Goal: Transaction & Acquisition: Purchase product/service

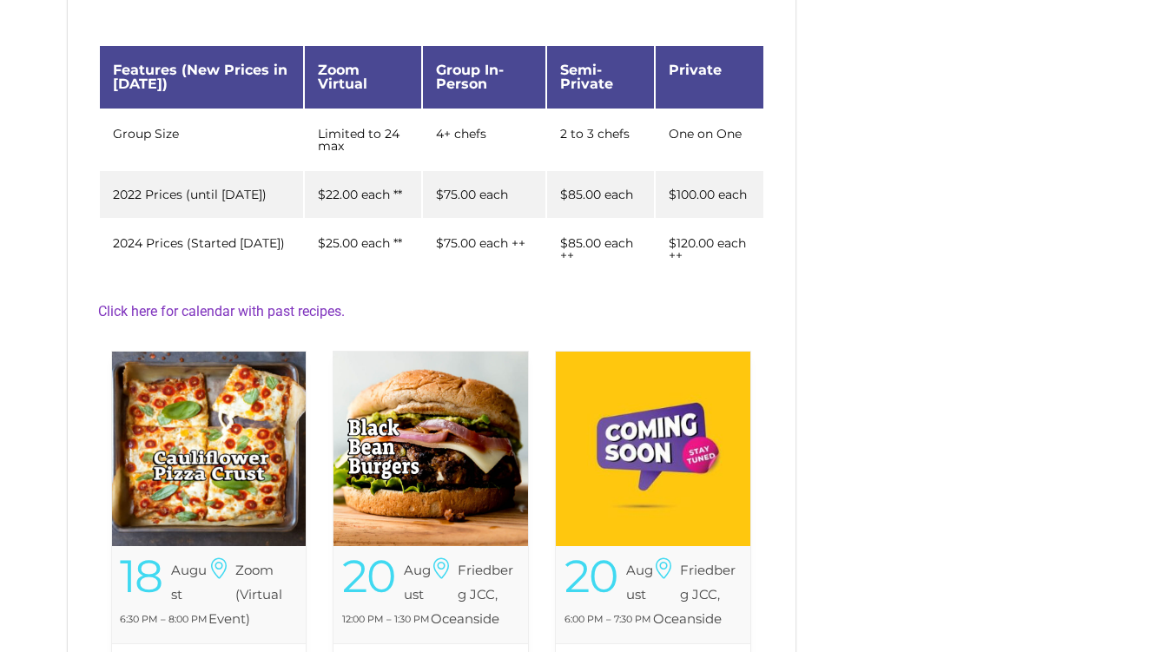
scroll to position [411, 0]
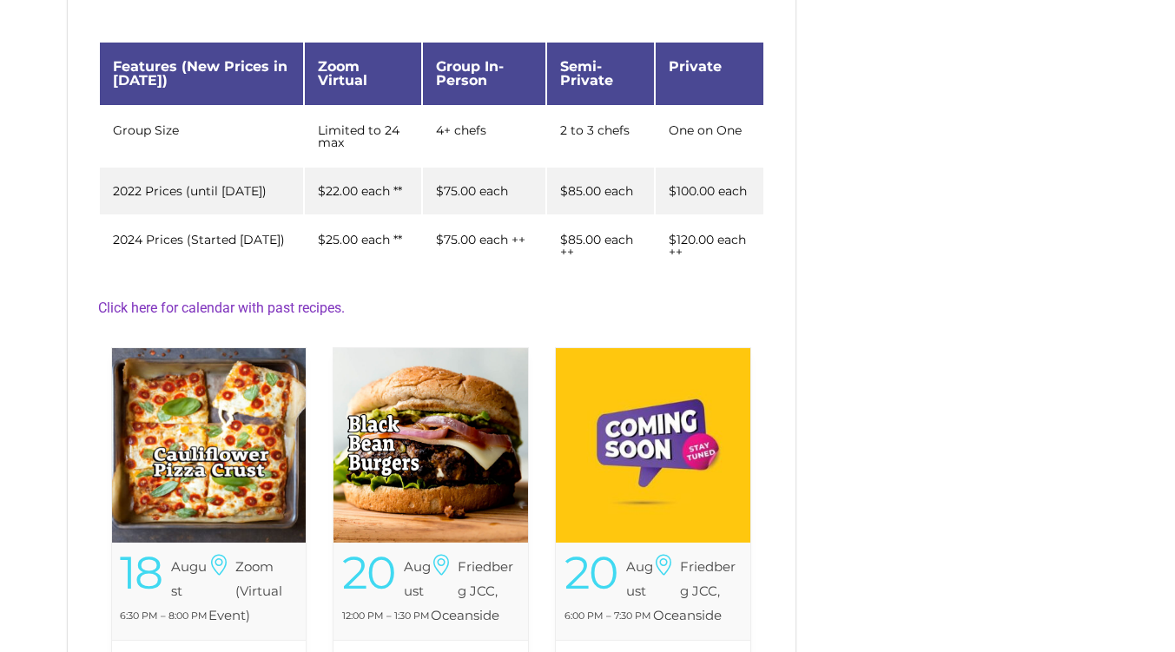
click at [244, 423] on img at bounding box center [209, 445] width 194 height 194
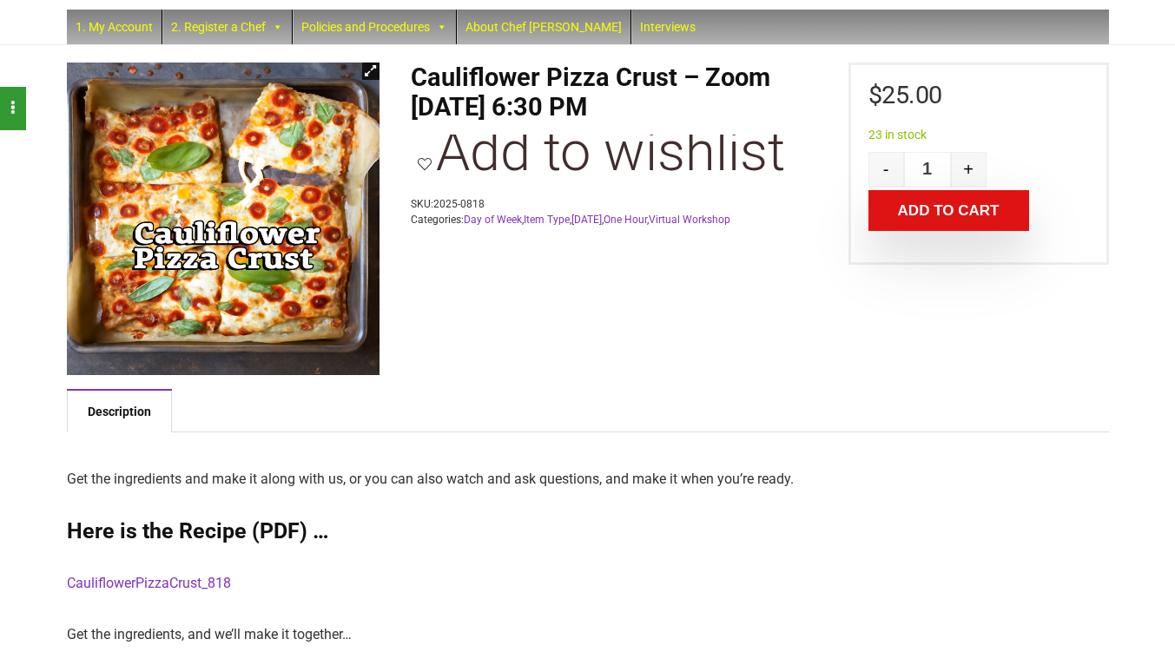
scroll to position [72, 0]
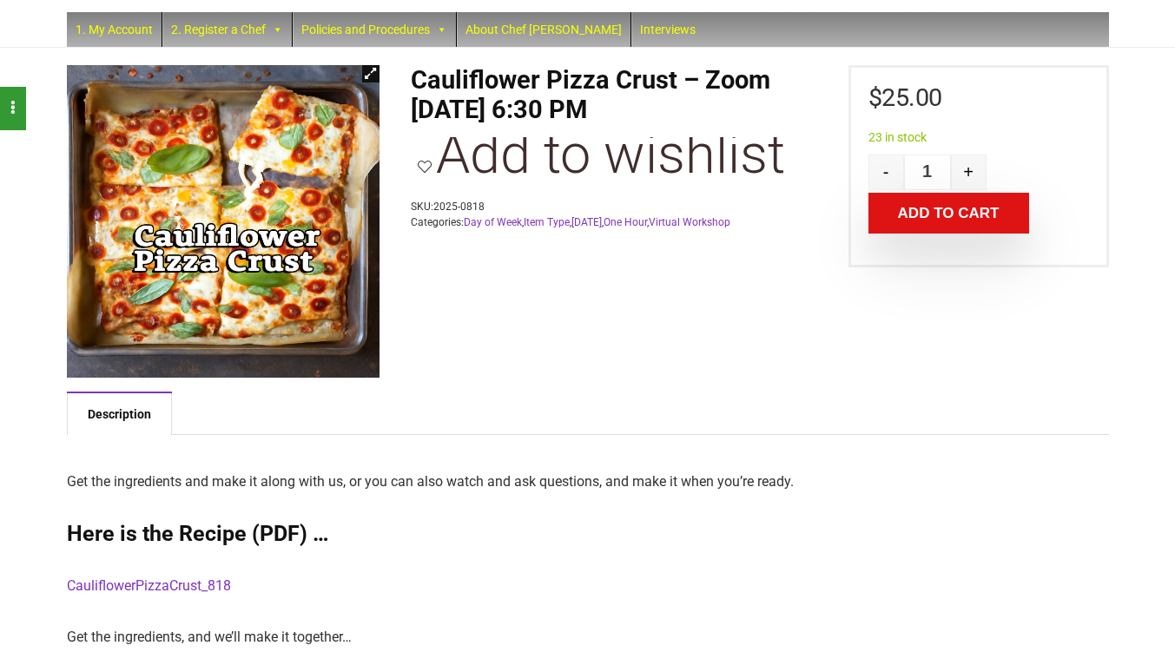
click at [947, 216] on button "Add to cart" at bounding box center [948, 213] width 161 height 41
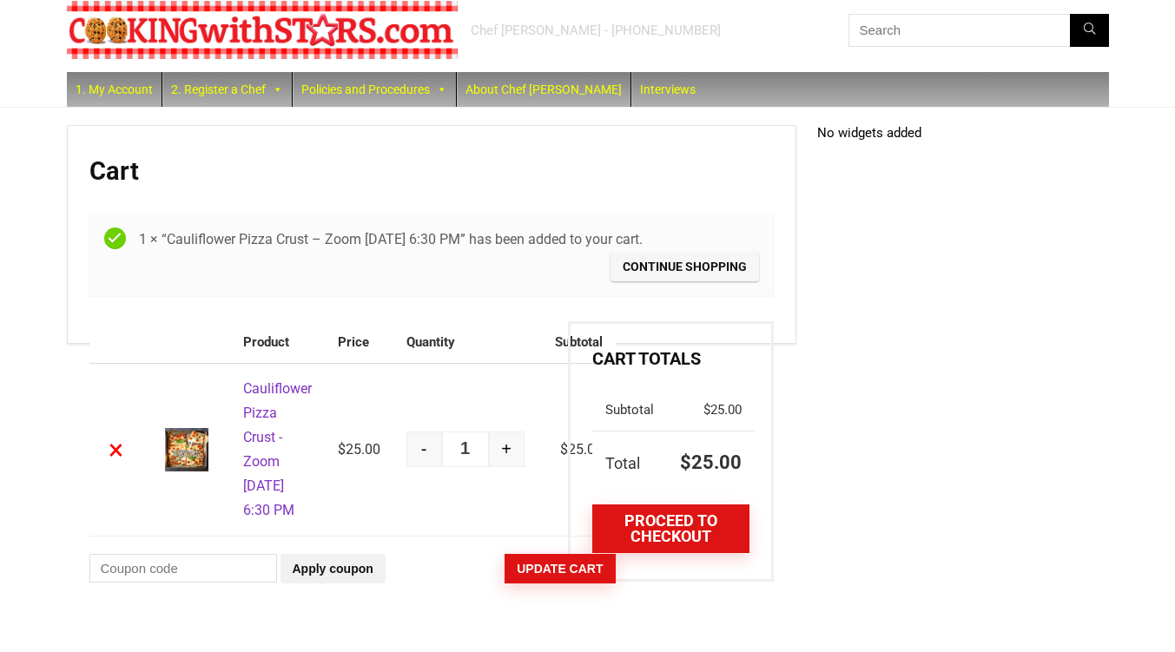
scroll to position [61, 0]
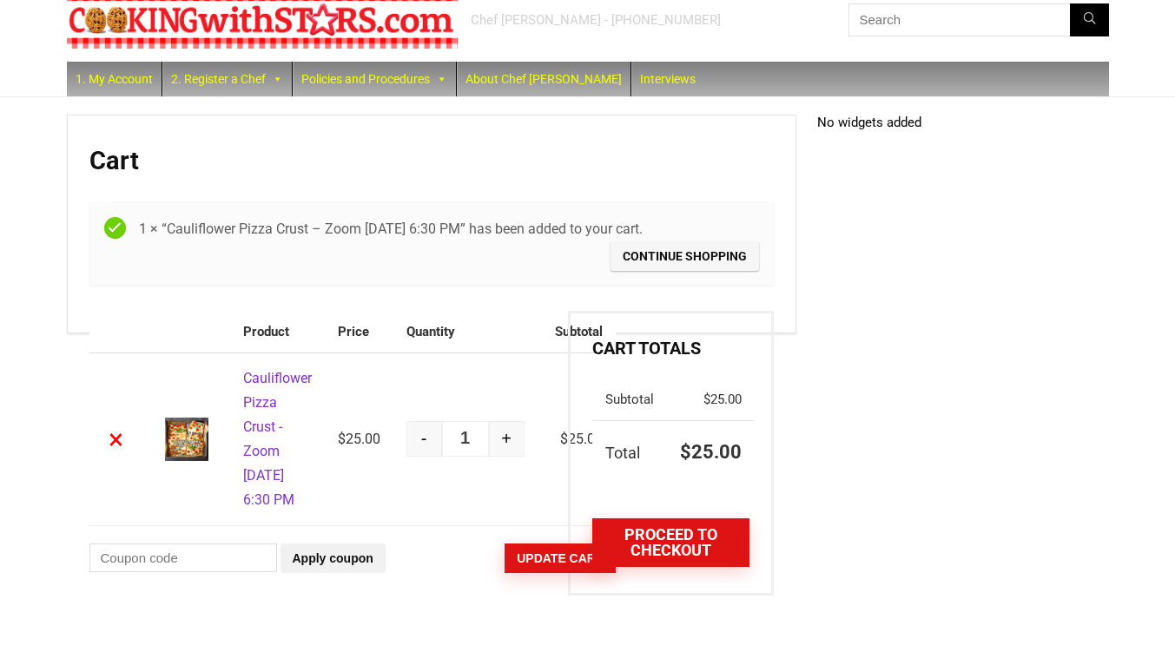
click at [707, 241] on link "Continue shopping" at bounding box center [684, 256] width 148 height 30
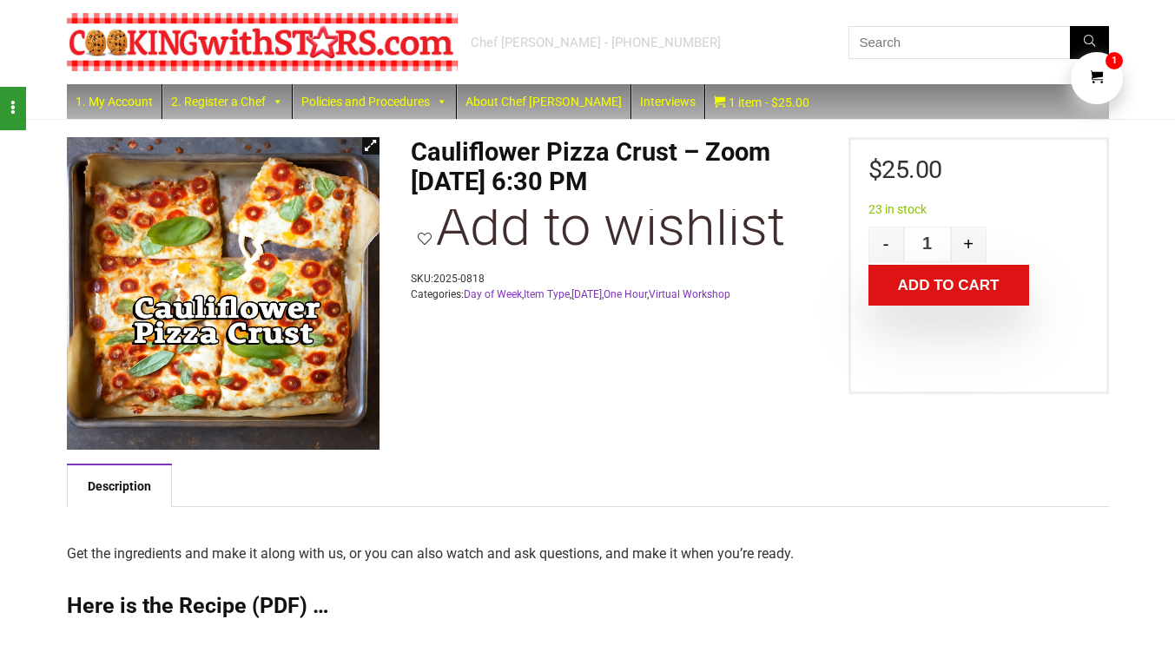
click at [1101, 73] on icon "Cart" at bounding box center [1096, 78] width 13 height 16
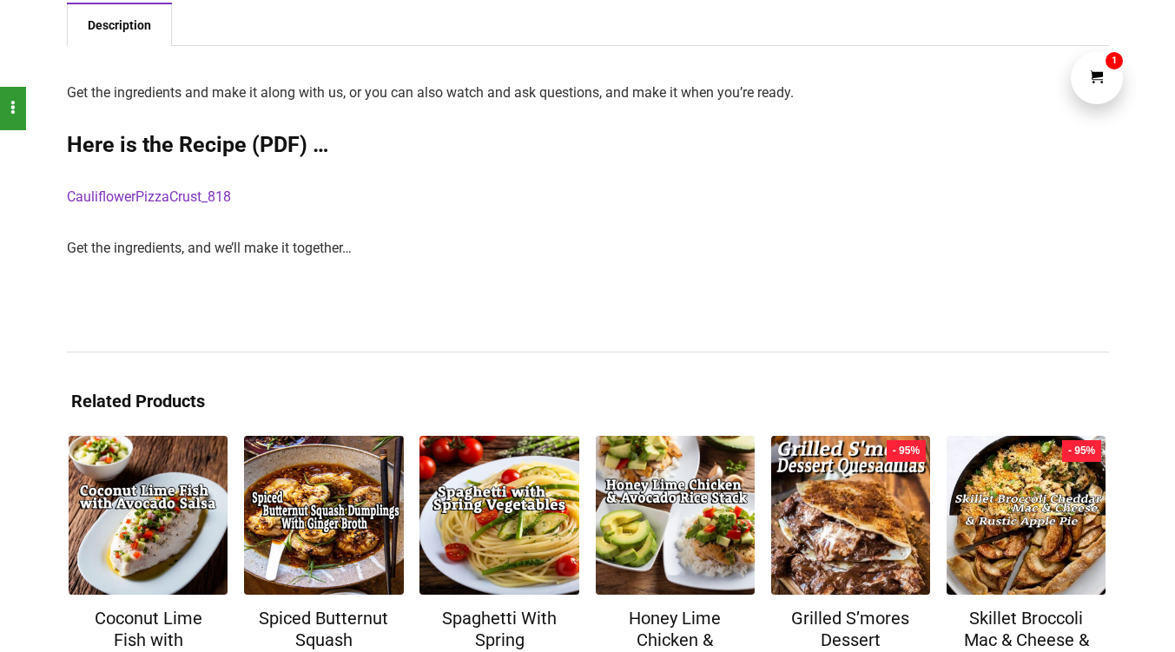
scroll to position [493, 0]
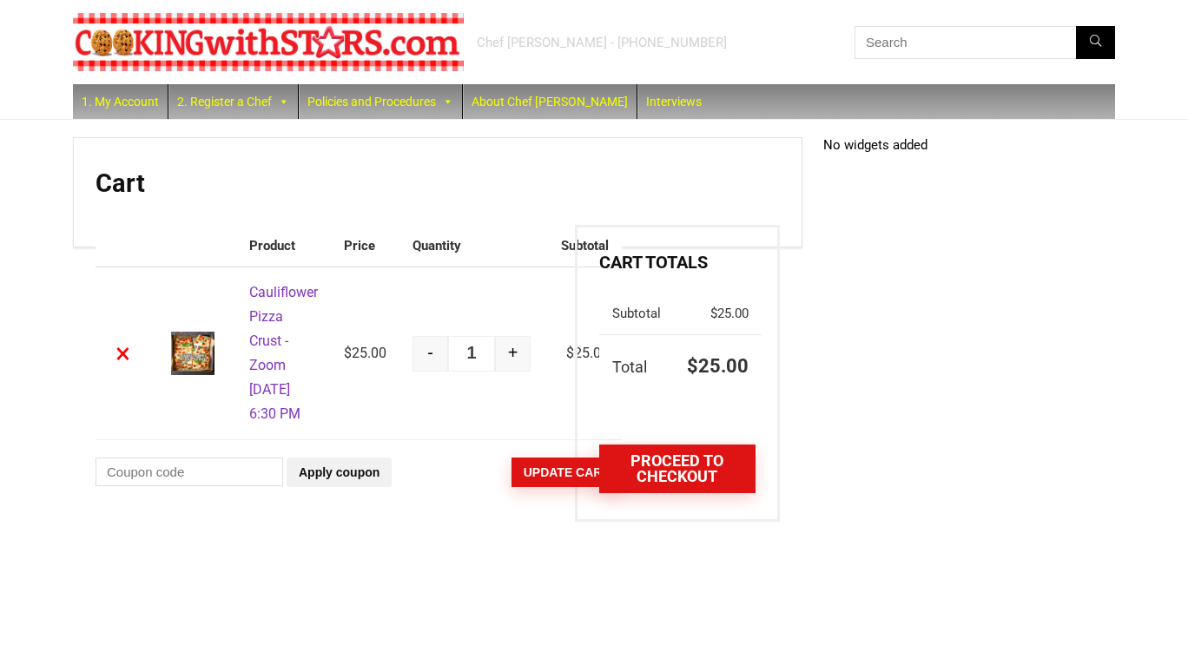
click at [694, 445] on div "Proceed to checkout" at bounding box center [677, 450] width 156 height 85
click at [660, 470] on link "Proceed to checkout" at bounding box center [677, 468] width 156 height 49
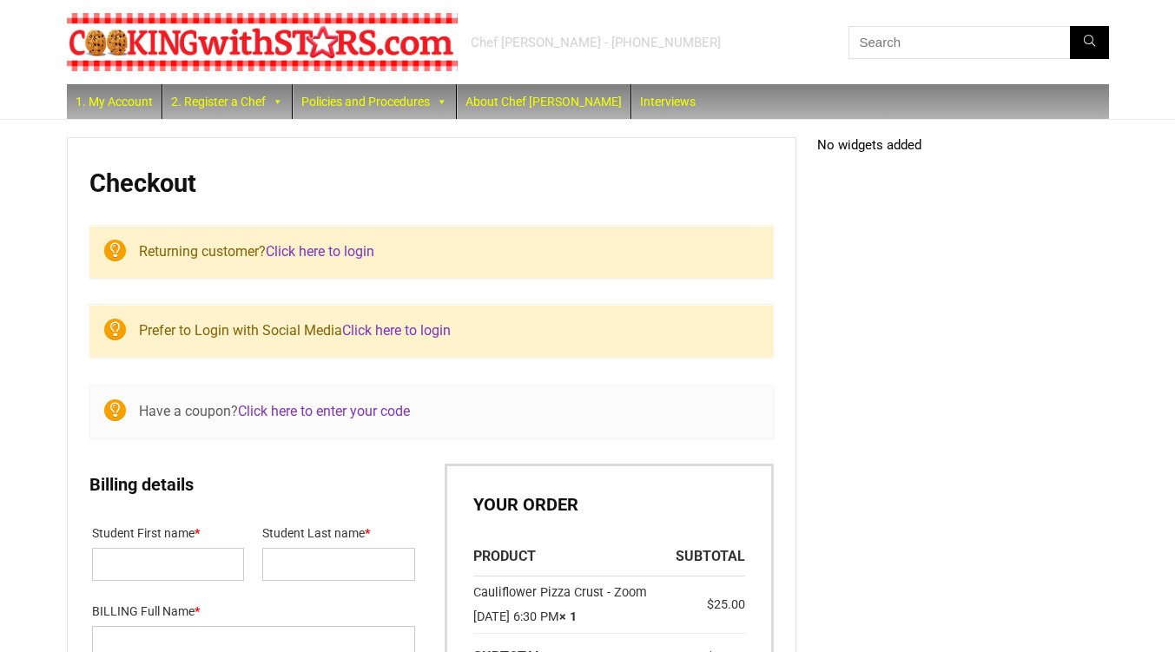
select select "NY"
click at [325, 249] on link "Click here to login" at bounding box center [320, 251] width 109 height 16
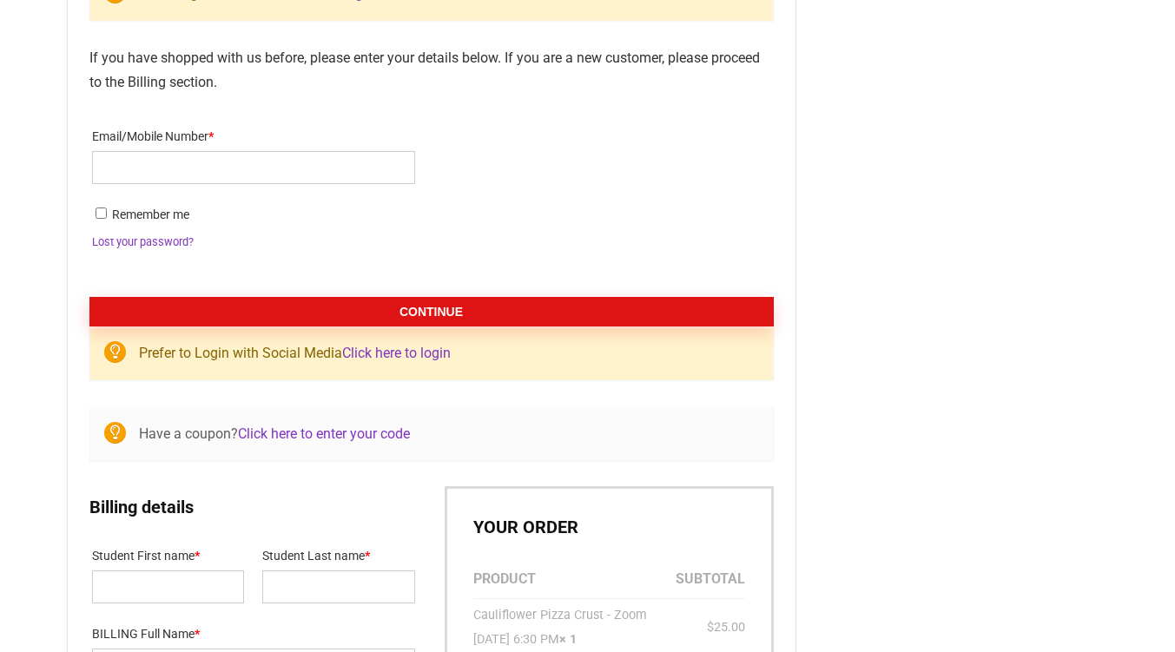
scroll to position [260, 0]
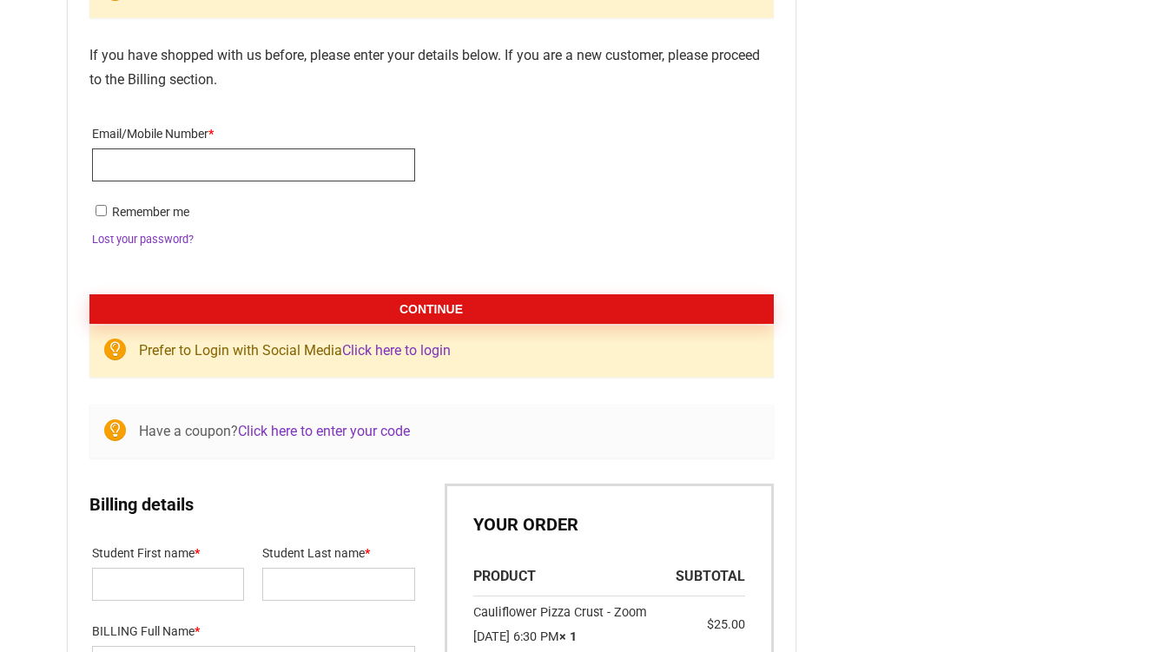
click at [272, 163] on input "Email/Mobile Number *" at bounding box center [253, 164] width 323 height 33
type input "andrewcrisanti1@gmail.com"
click at [360, 304] on button "Continue" at bounding box center [431, 309] width 684 height 30
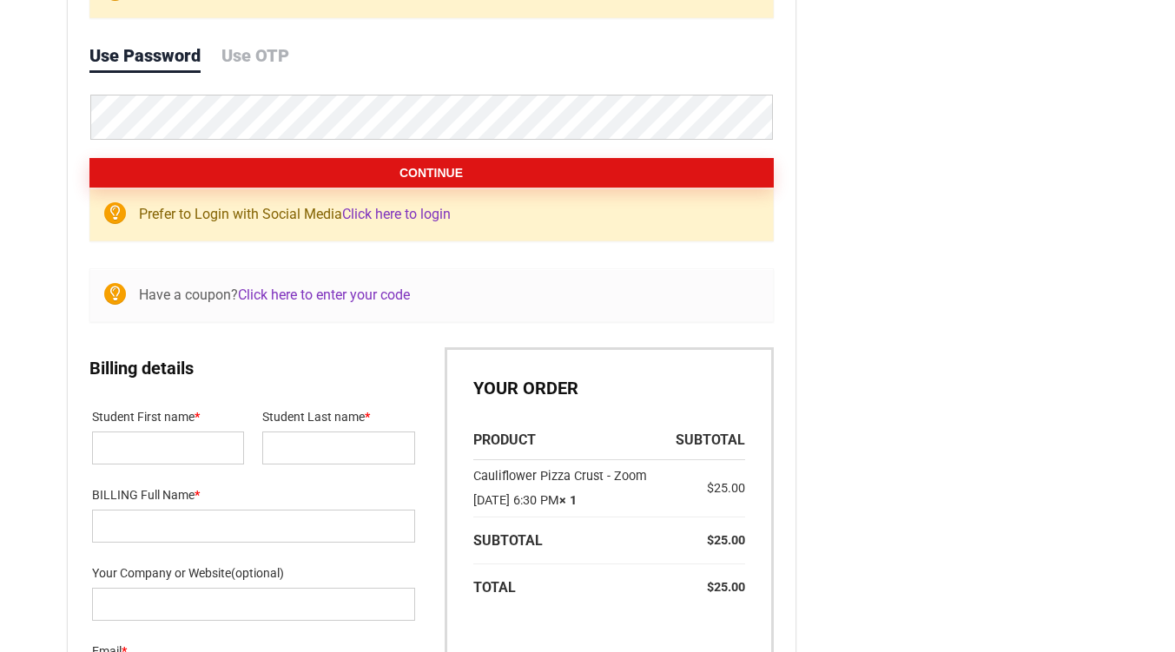
click at [404, 216] on link "Click here to login" at bounding box center [396, 214] width 109 height 16
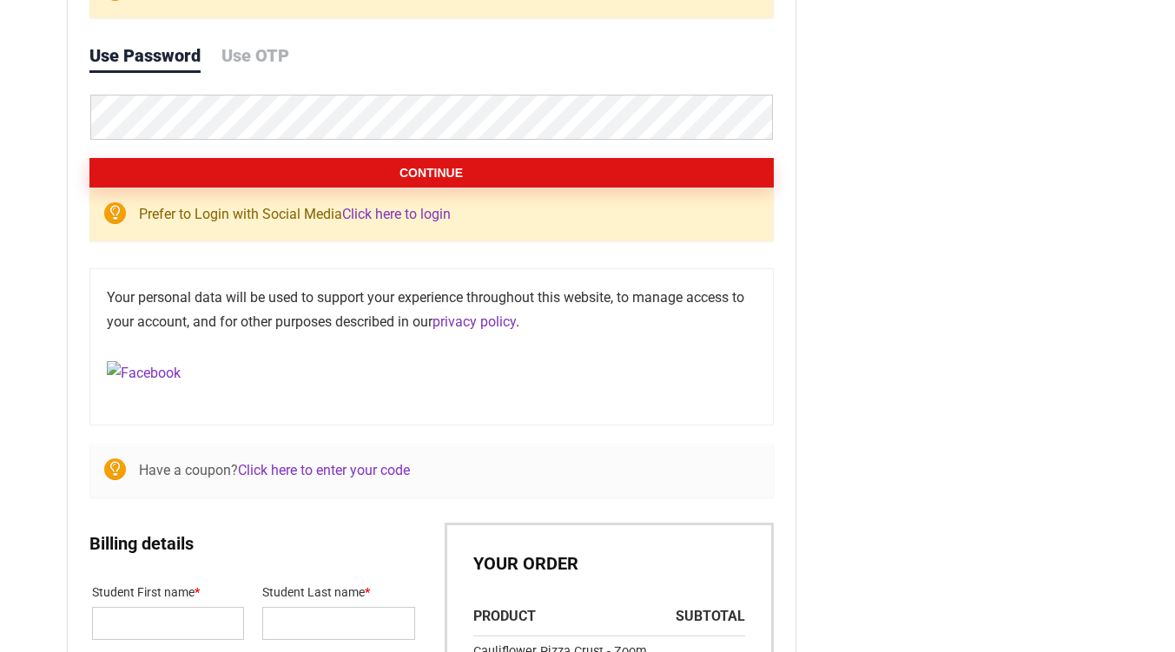
scroll to position [0, 0]
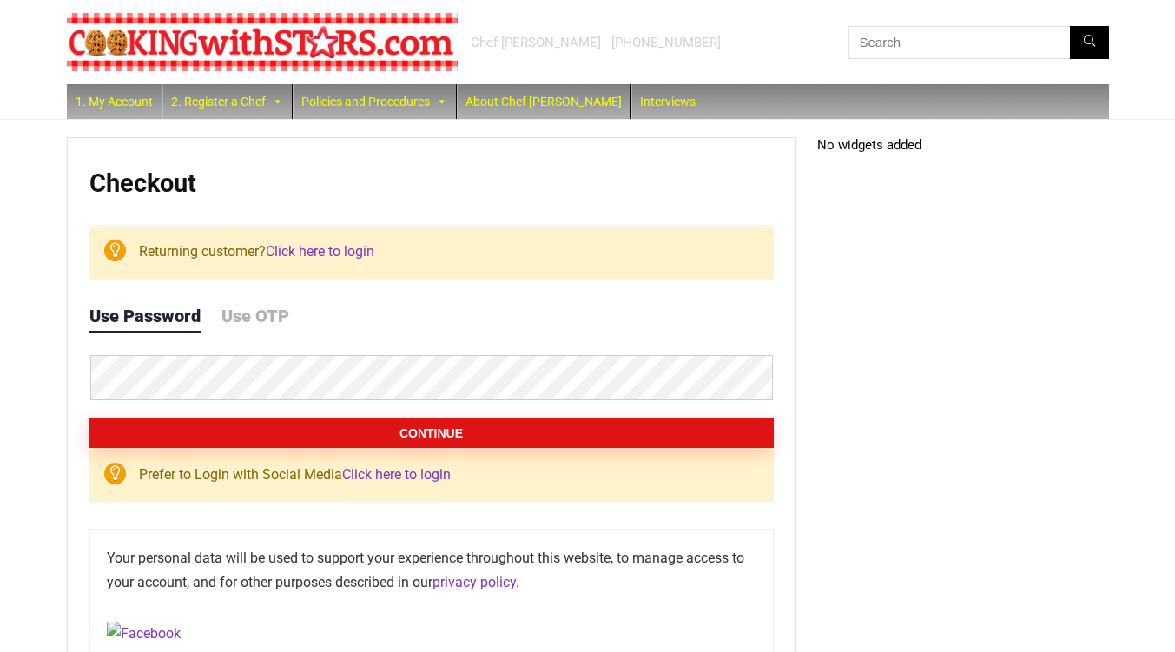
click at [433, 431] on button "Continue" at bounding box center [431, 433] width 684 height 30
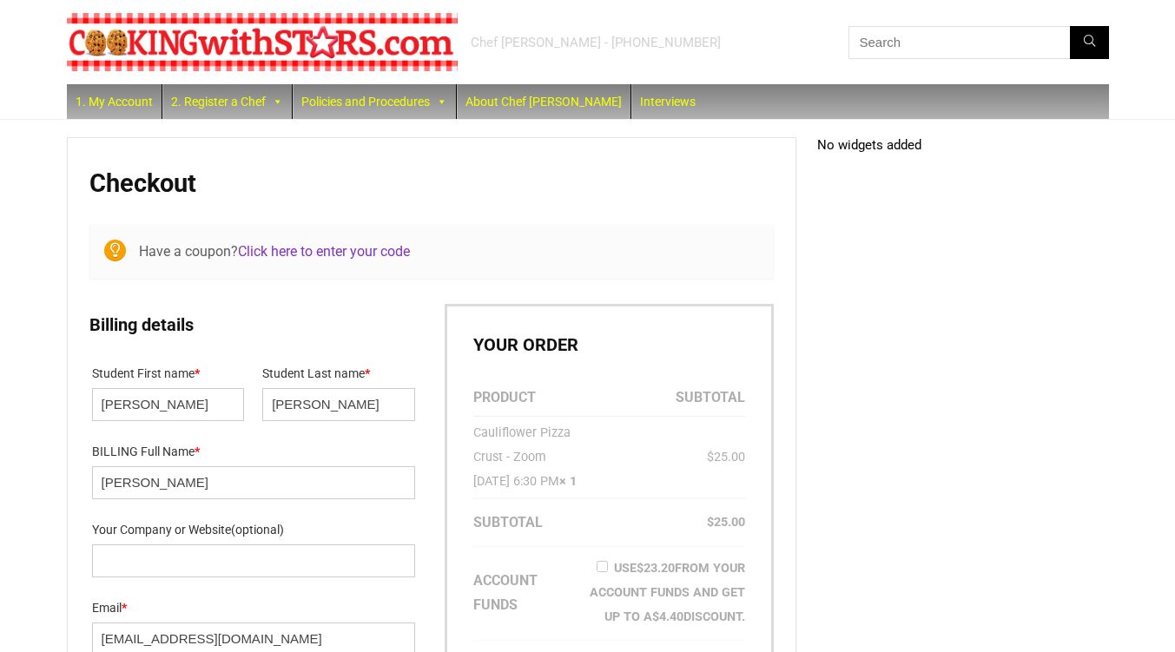
select select "NY"
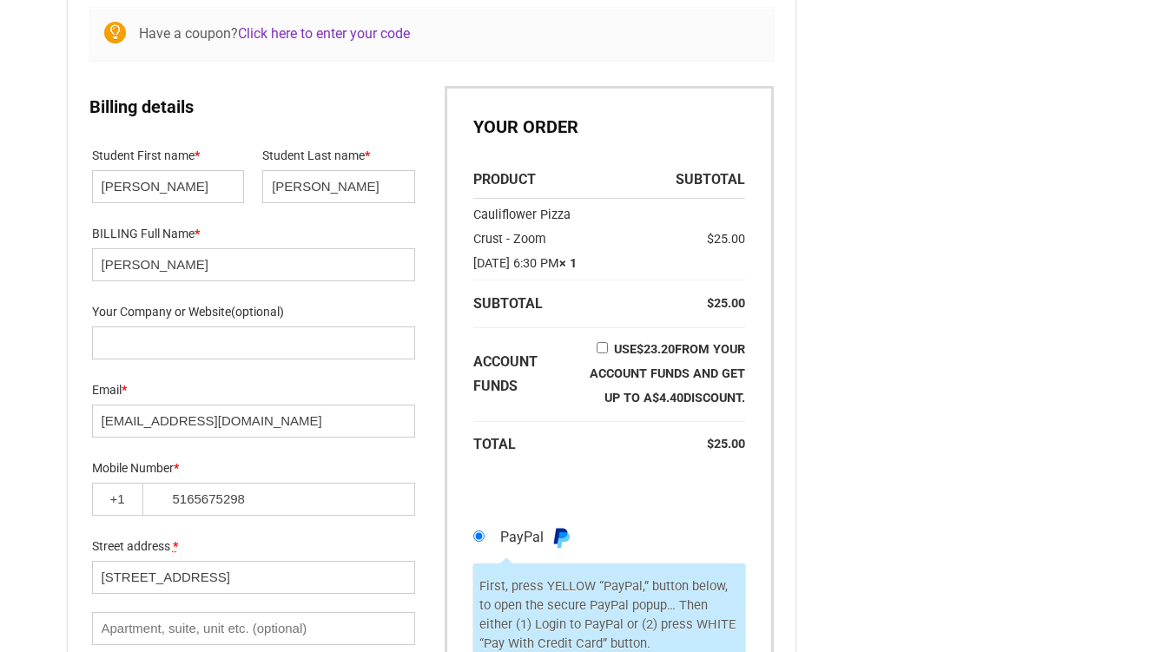
scroll to position [239, 0]
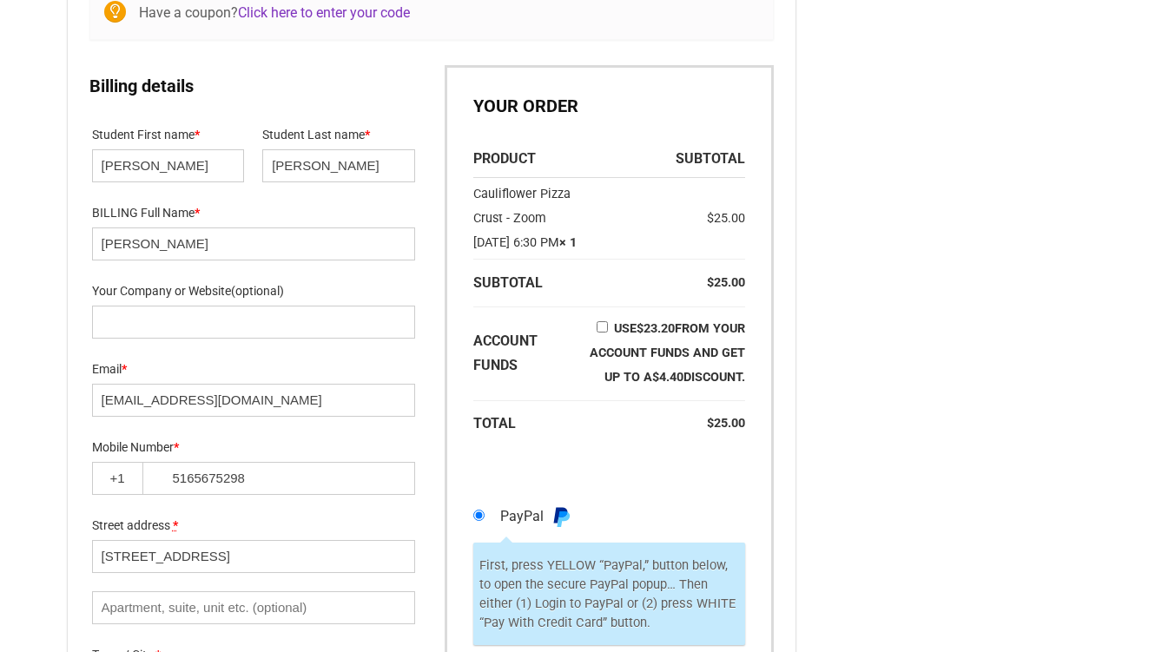
click at [608, 332] on input "Use $ 23.20 from your Account Funds and get up to a $ 4.40 discount." at bounding box center [601, 326] width 11 height 11
checkbox input "true"
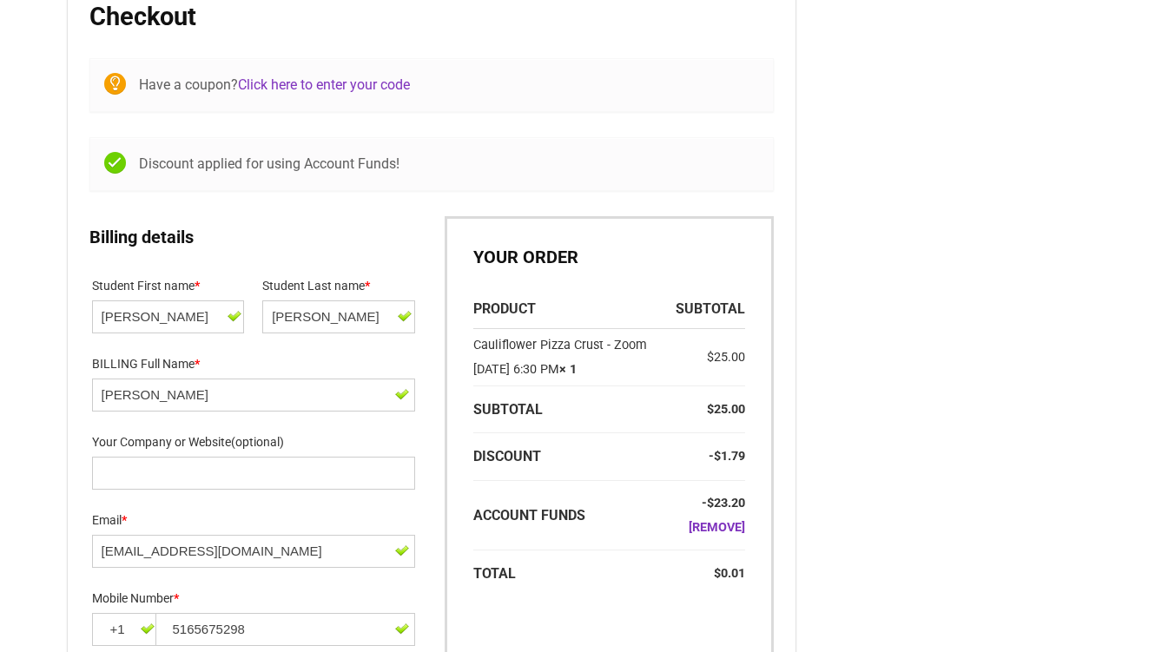
scroll to position [166, 0]
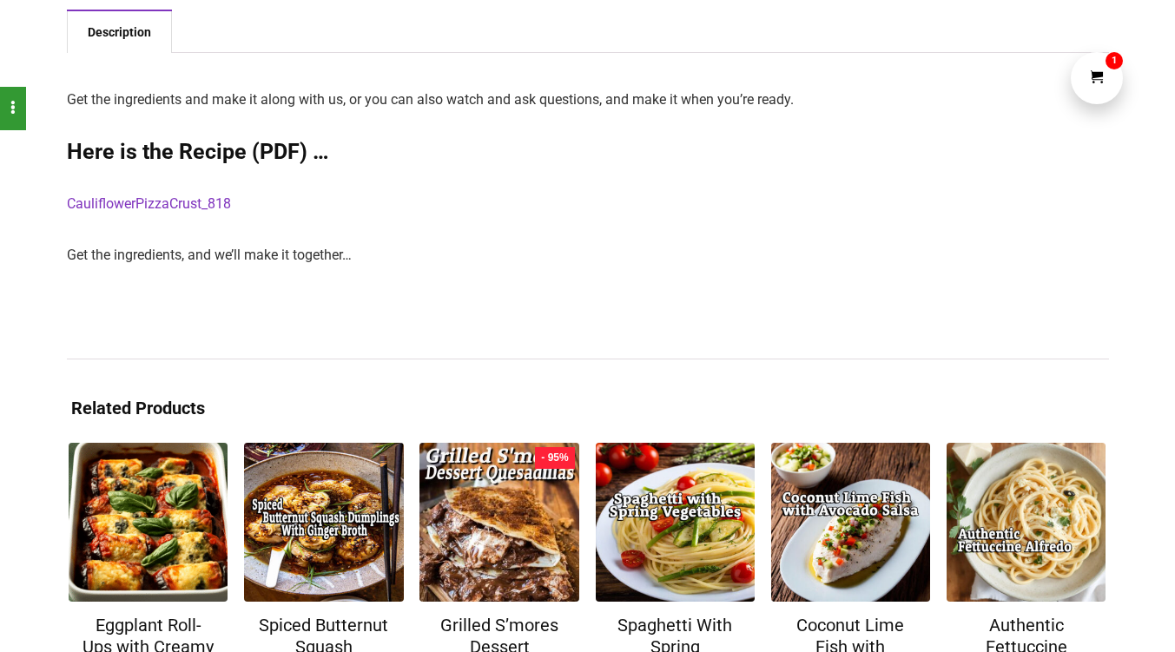
scroll to position [512, 0]
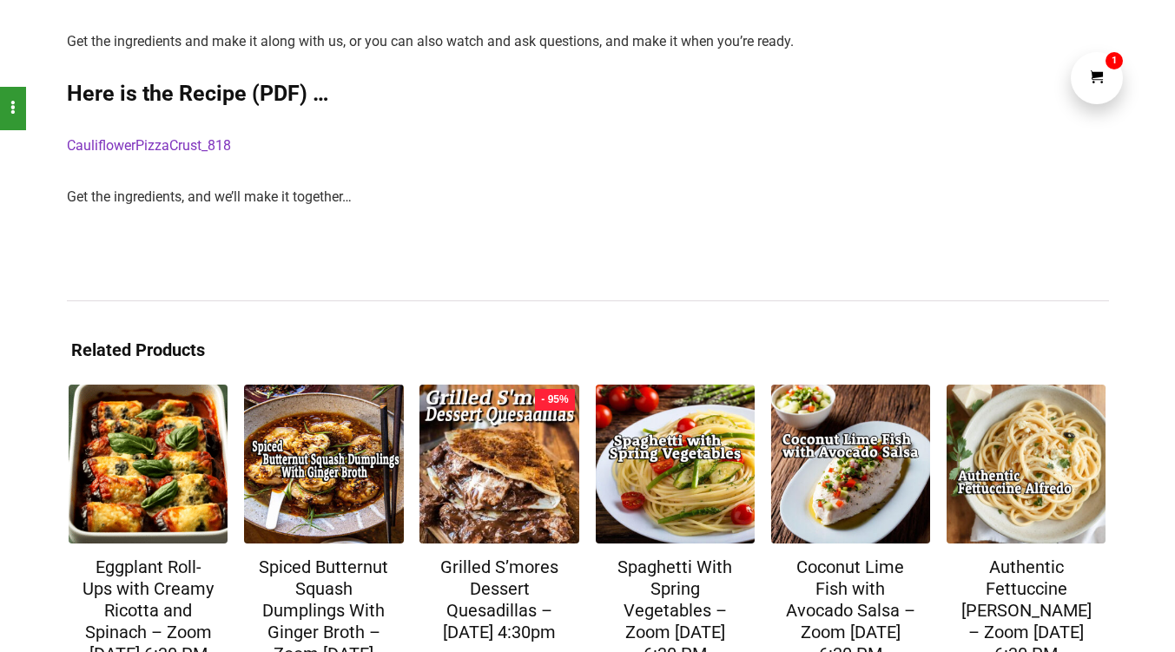
click at [188, 139] on link "CauliflowerPizzaCrust_818" at bounding box center [149, 145] width 164 height 16
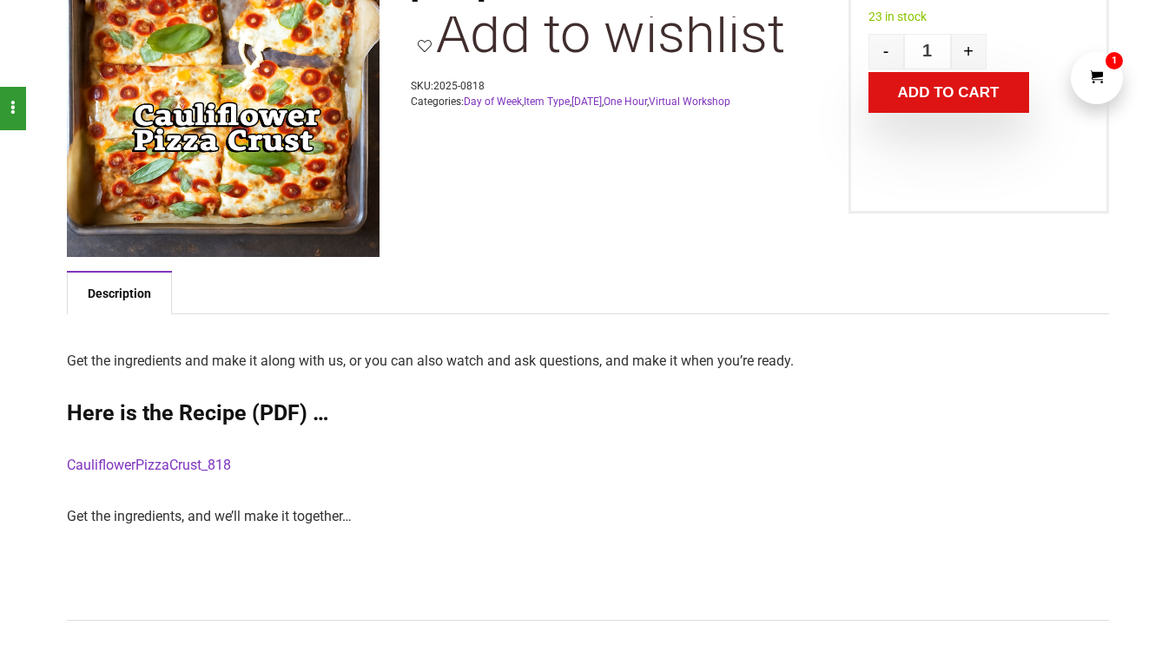
scroll to position [0, 0]
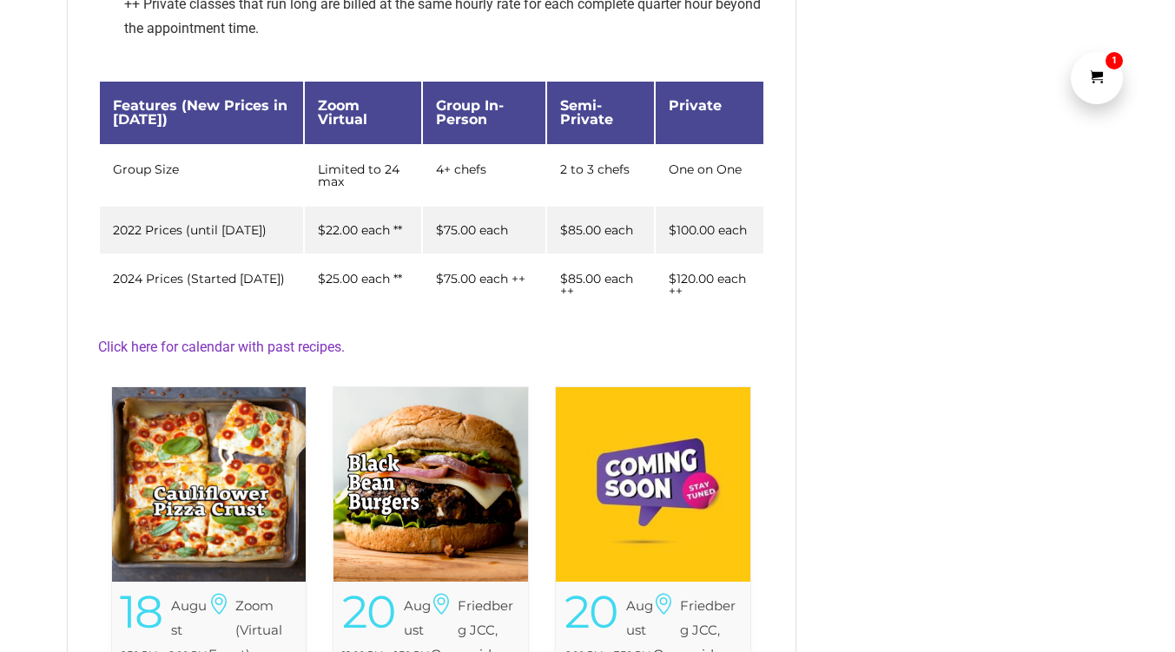
scroll to position [385, 0]
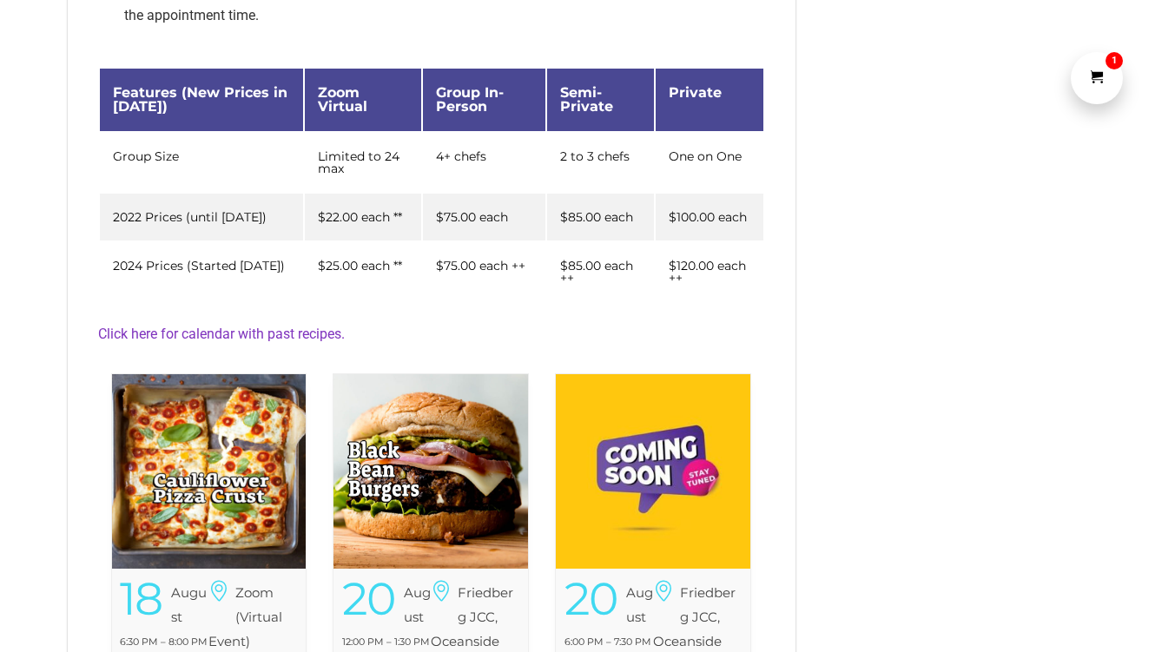
click at [1078, 75] on link "1" at bounding box center [1096, 78] width 52 height 52
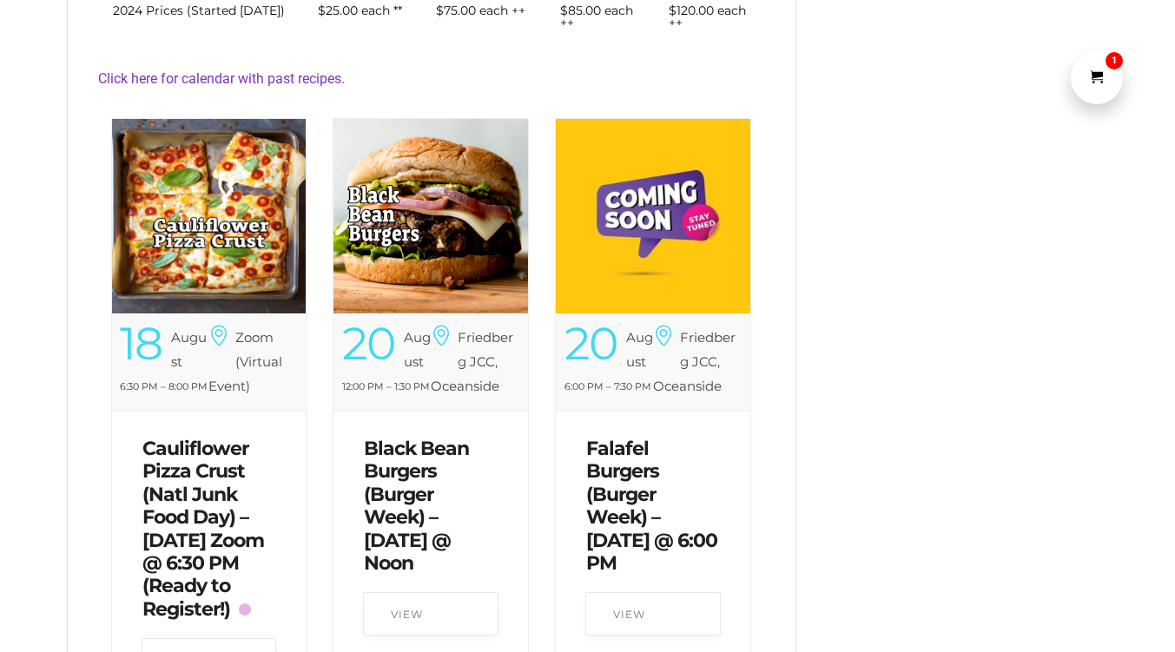
scroll to position [636, 0]
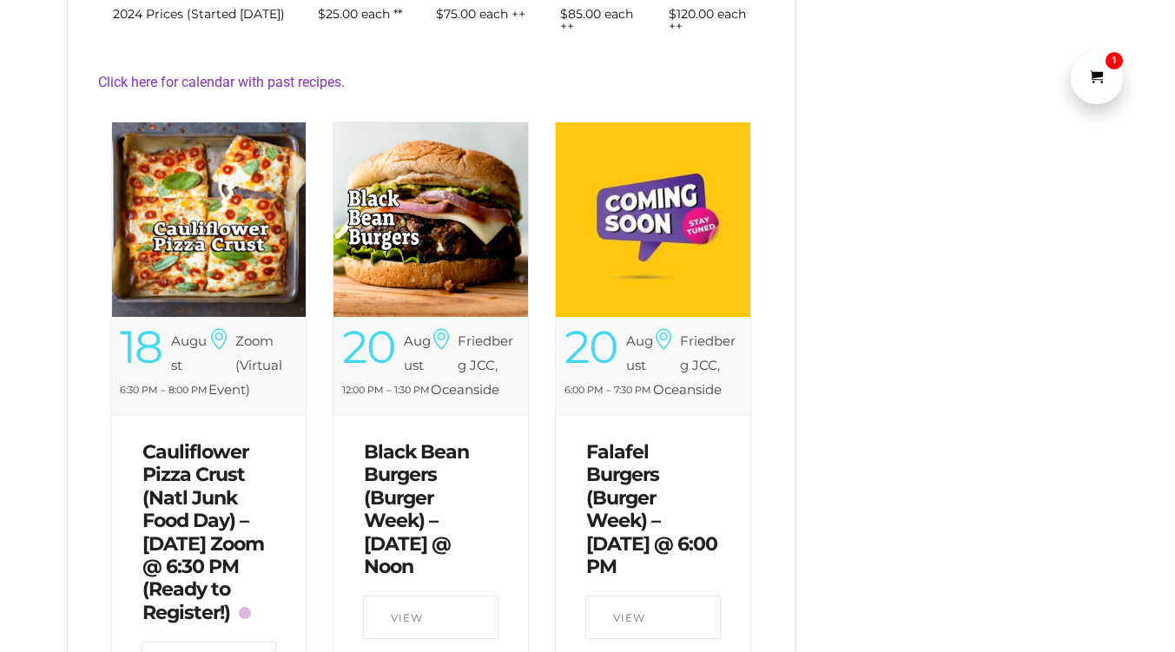
click at [244, 188] on img at bounding box center [209, 219] width 194 height 194
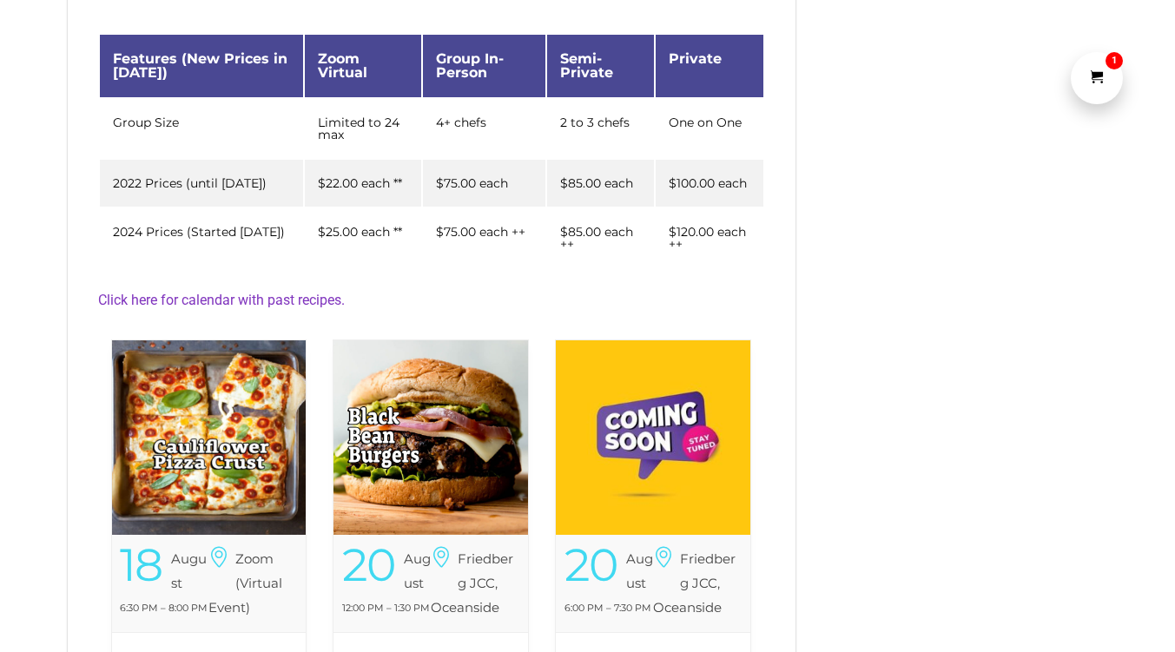
scroll to position [272, 0]
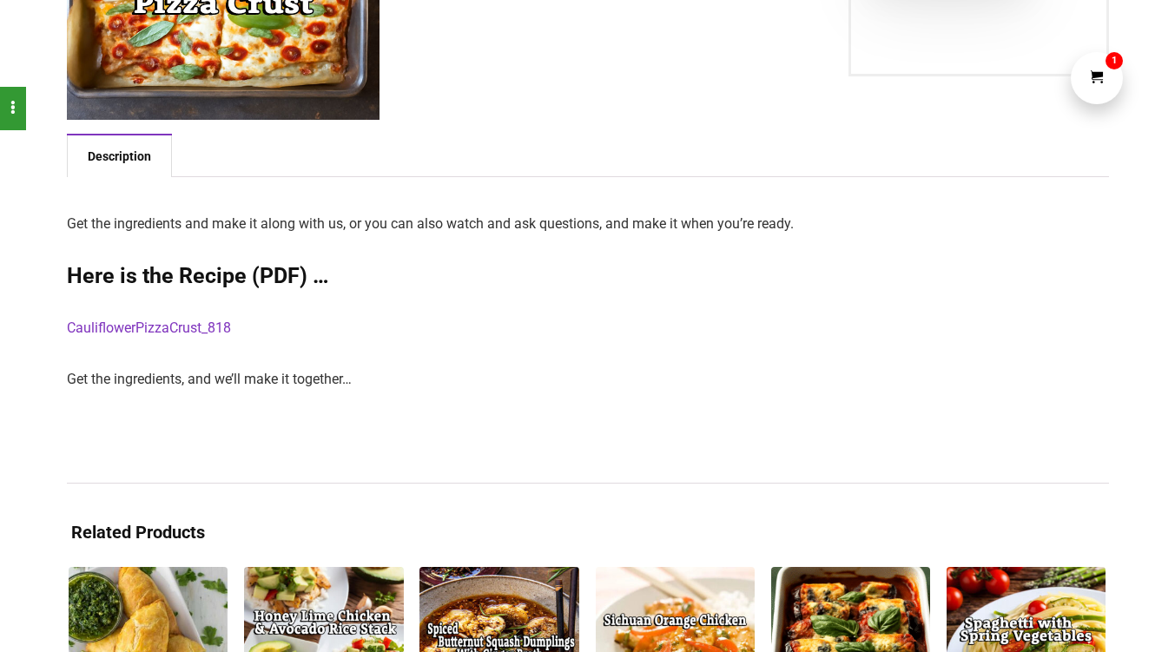
scroll to position [406, 0]
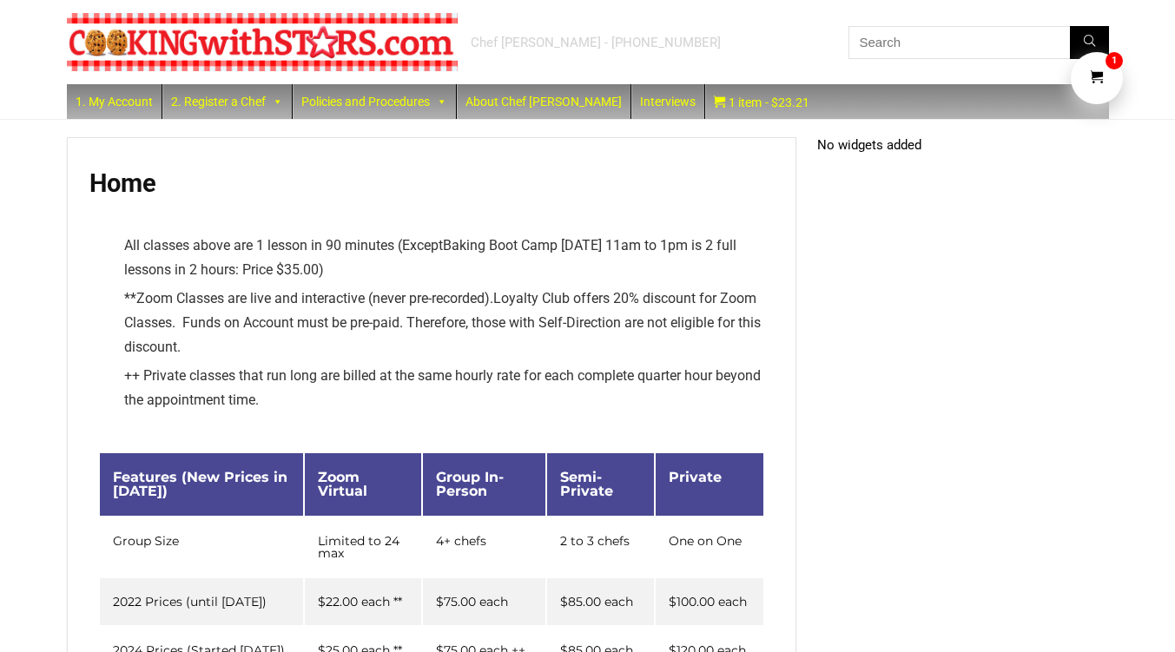
click at [1100, 76] on icon "Cart" at bounding box center [1096, 78] width 13 height 16
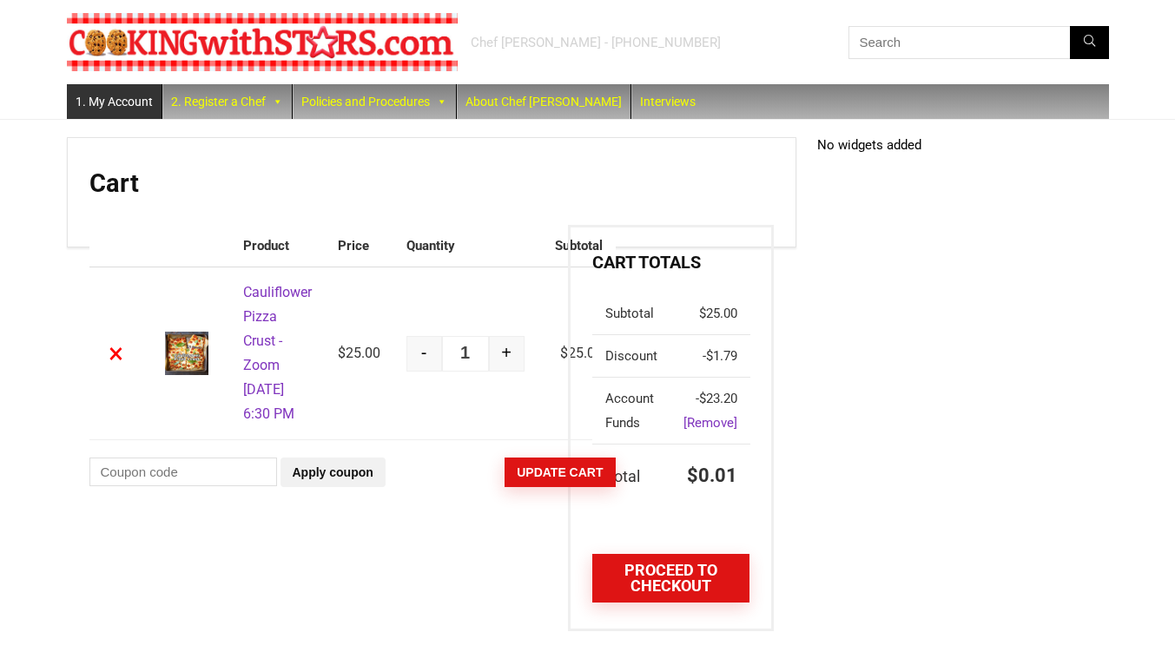
click at [122, 93] on link "1. My Account" at bounding box center [114, 101] width 95 height 35
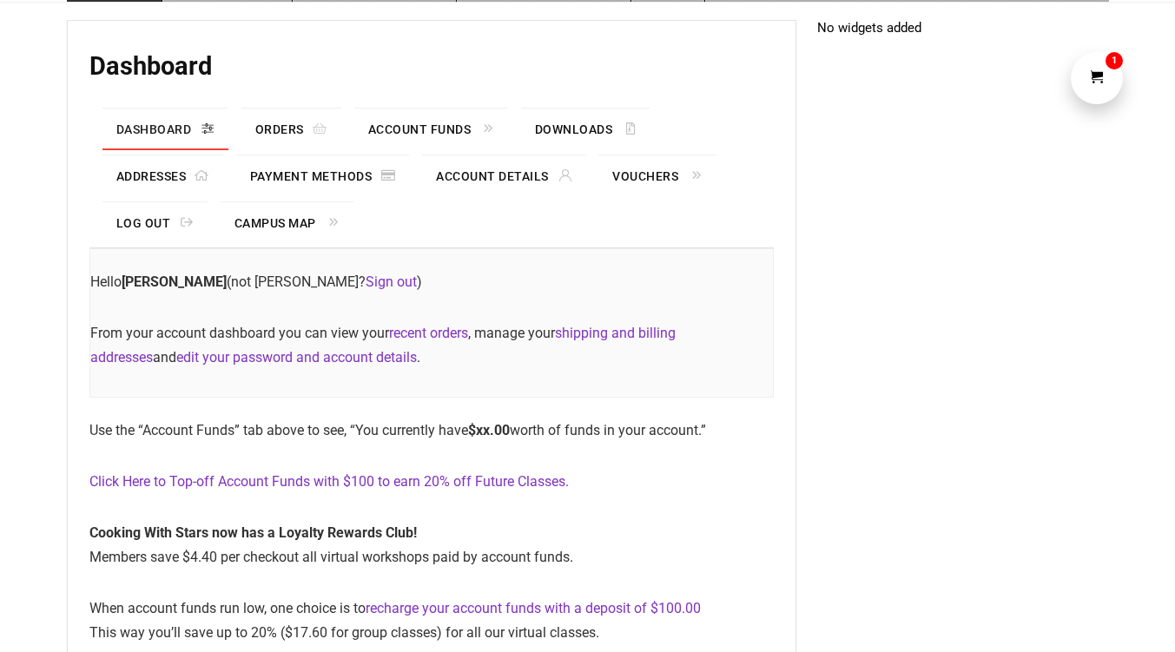
scroll to position [118, 0]
click at [392, 280] on link "Sign out" at bounding box center [390, 281] width 51 height 16
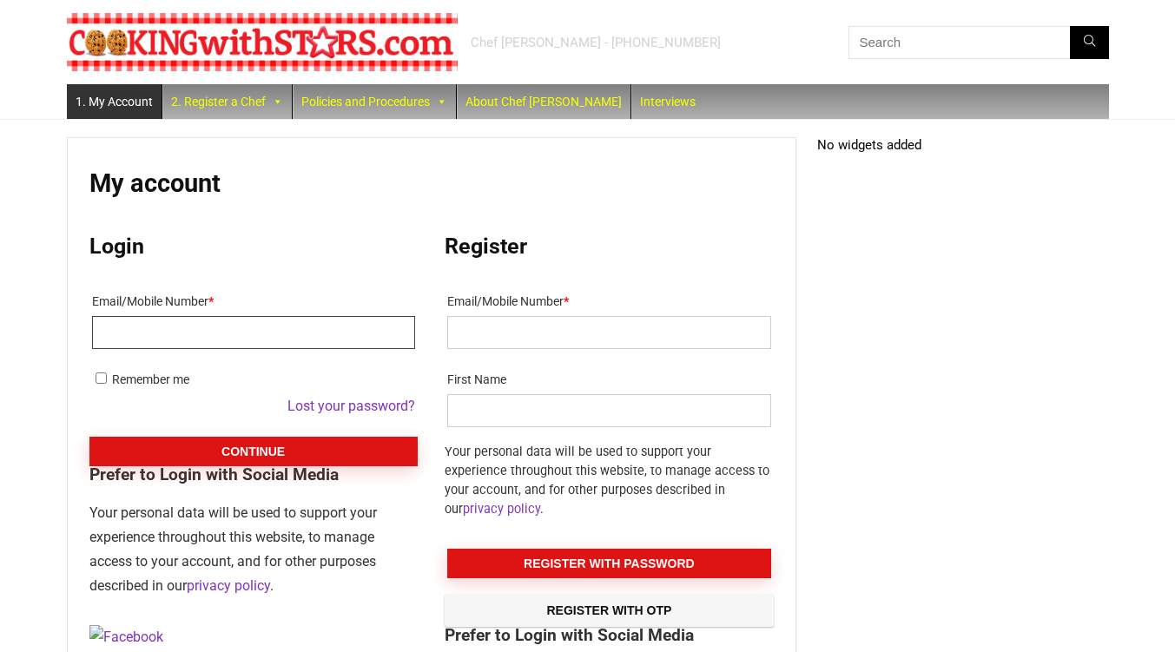
click at [212, 327] on input "Email/Mobile Number *" at bounding box center [253, 332] width 323 height 33
type input "[EMAIL_ADDRESS][DOMAIN_NAME]"
click at [205, 441] on button "Continue" at bounding box center [253, 452] width 328 height 30
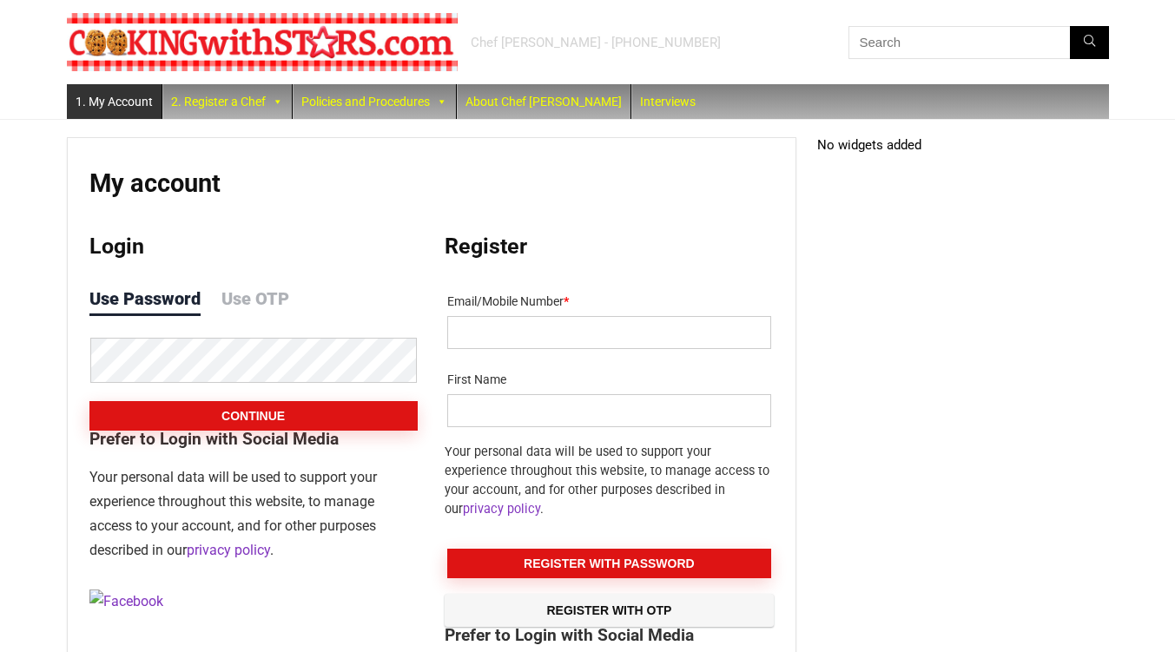
click at [212, 416] on button "Continue" at bounding box center [253, 416] width 328 height 30
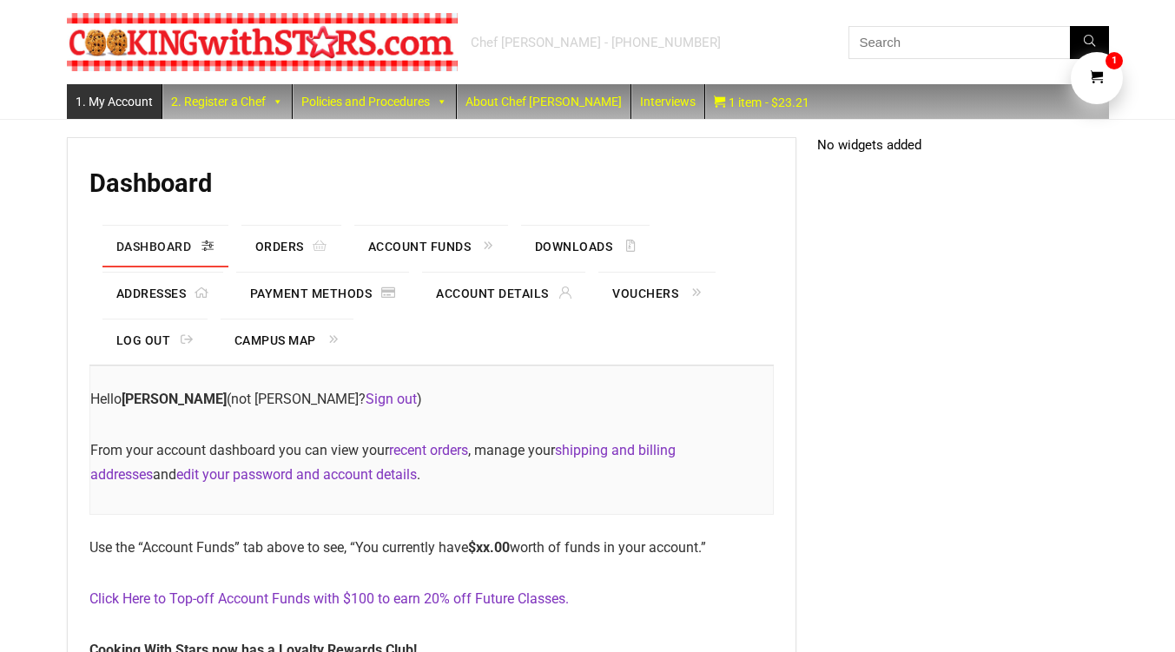
click at [1086, 78] on link "1" at bounding box center [1096, 78] width 52 height 52
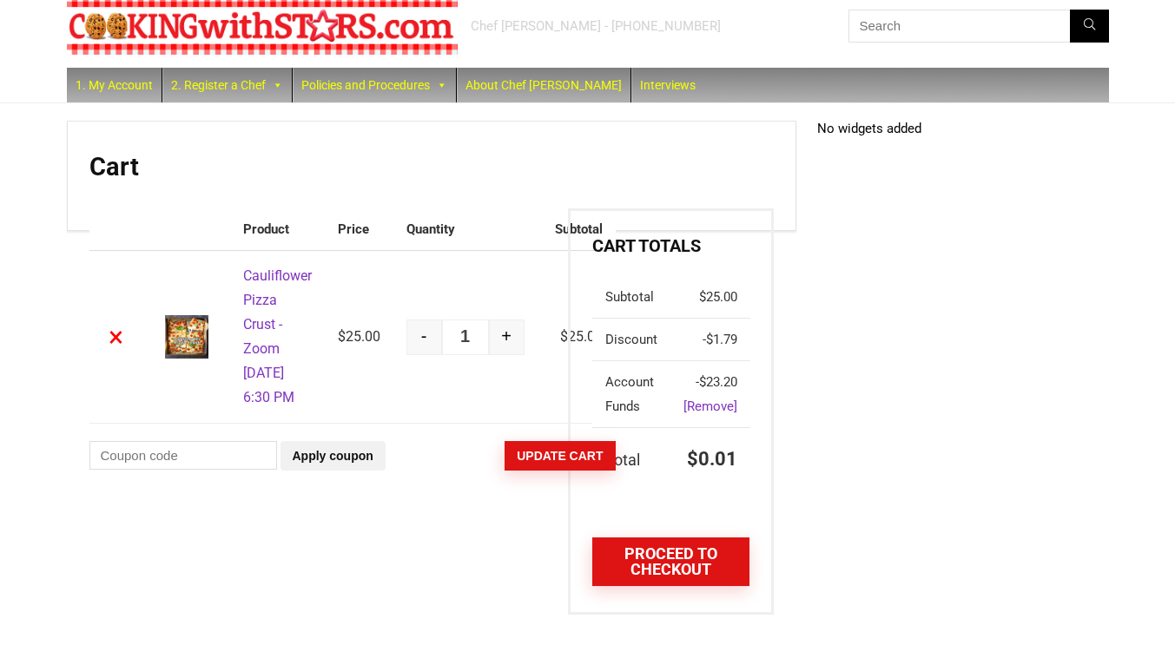
scroll to position [36, 0]
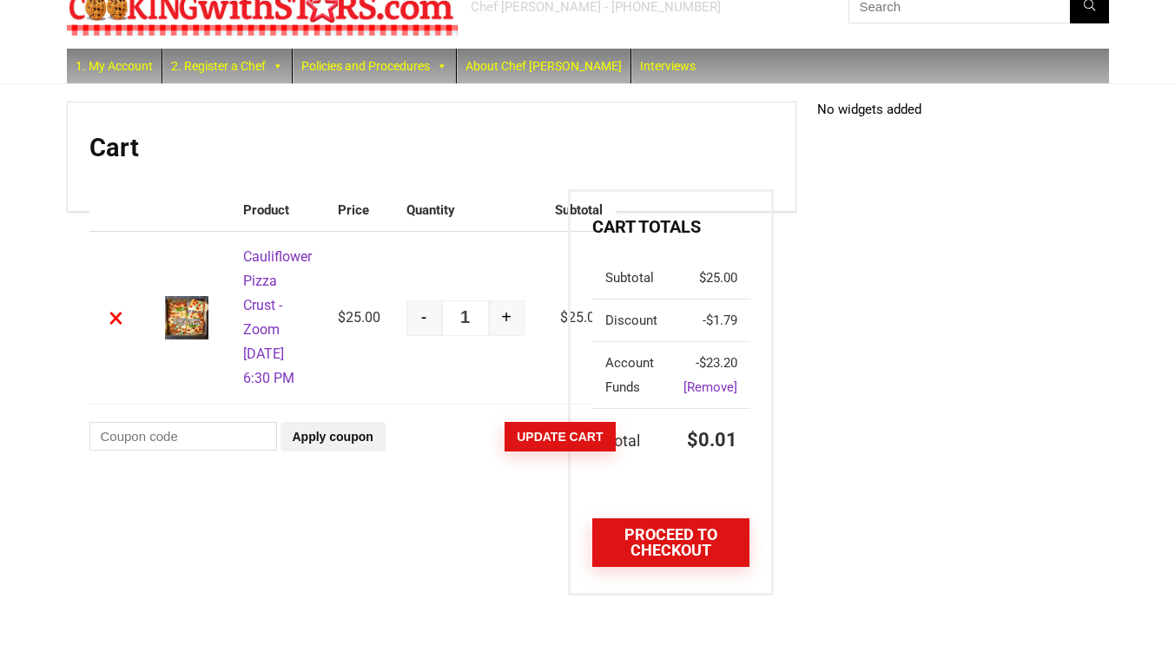
click at [717, 388] on link "[Remove]" at bounding box center [710, 387] width 54 height 16
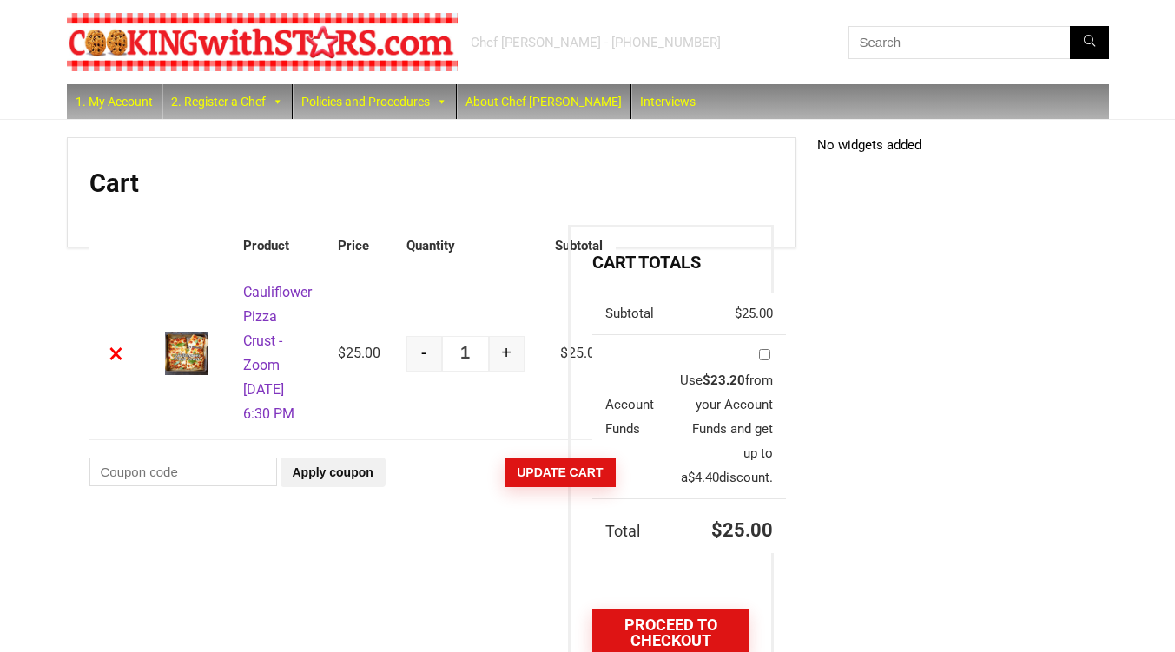
scroll to position [139, 0]
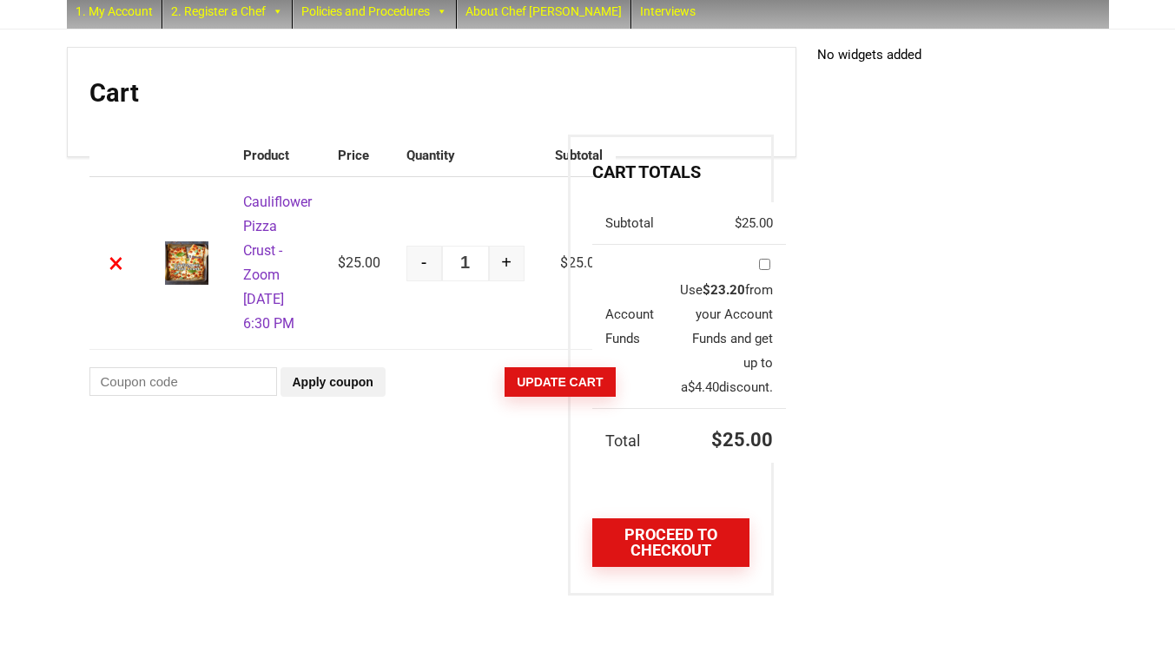
click at [655, 556] on link "Proceed to checkout" at bounding box center [670, 542] width 156 height 49
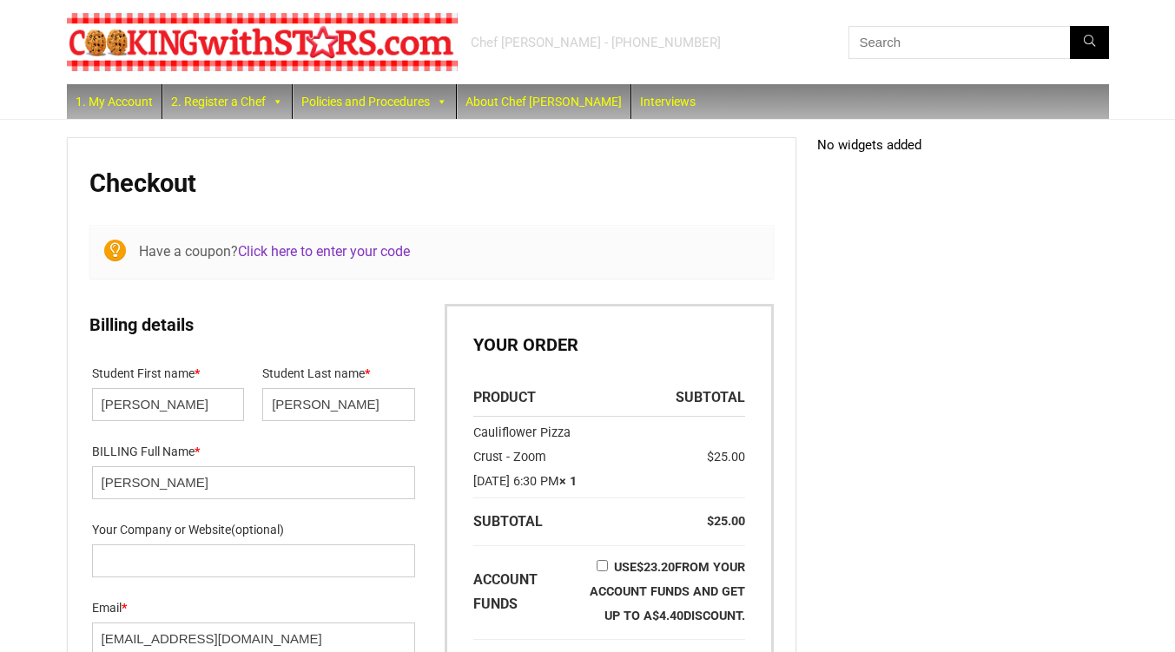
select select "NY"
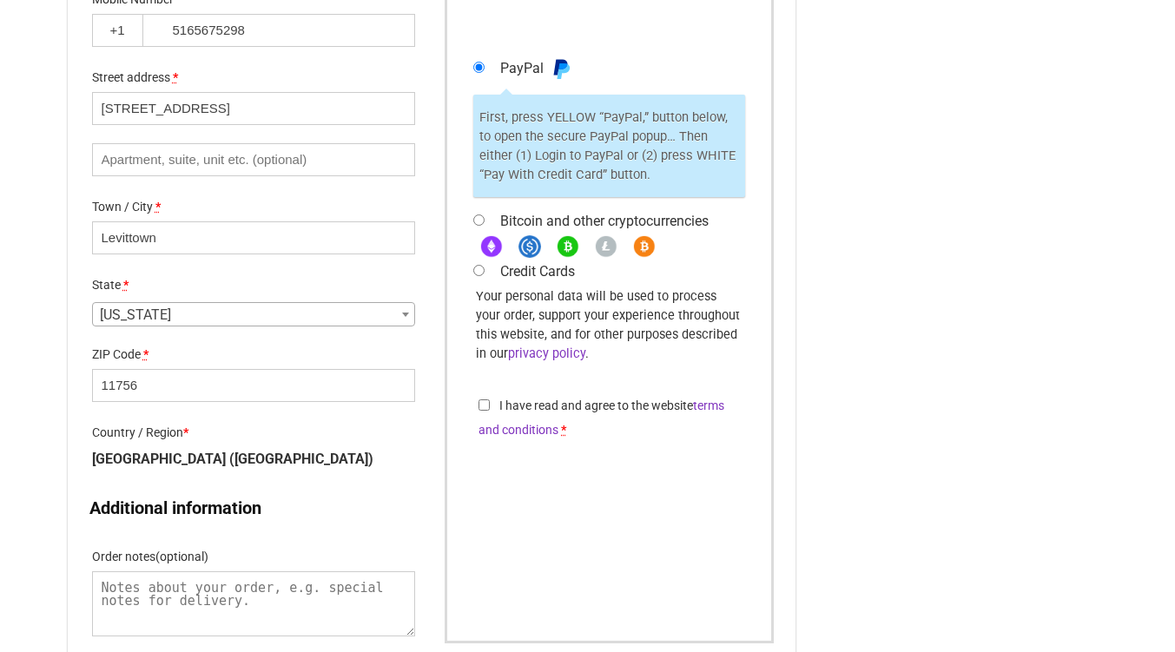
scroll to position [688, 0]
click at [483, 409] on input "I have read and agree to the website terms and conditions *" at bounding box center [483, 403] width 11 height 11
checkbox input "true"
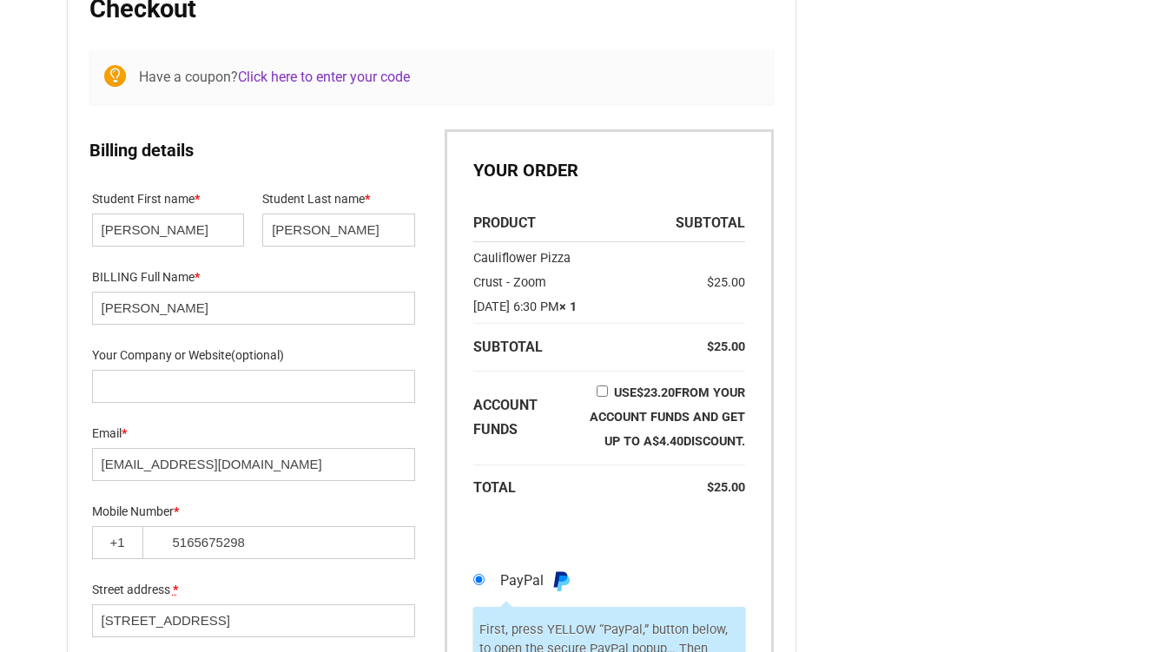
scroll to position [209, 0]
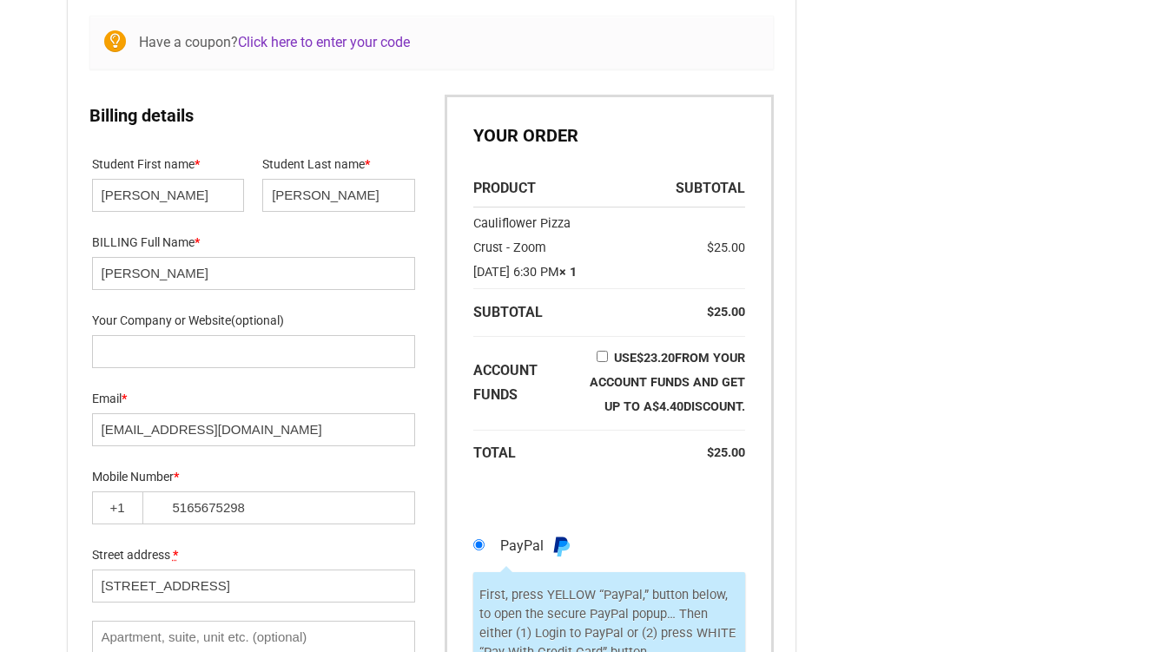
click at [608, 362] on input "Use $ 23.20 from your Account Funds and get up to a $ 4.40 discount." at bounding box center [601, 356] width 11 height 11
checkbox input "true"
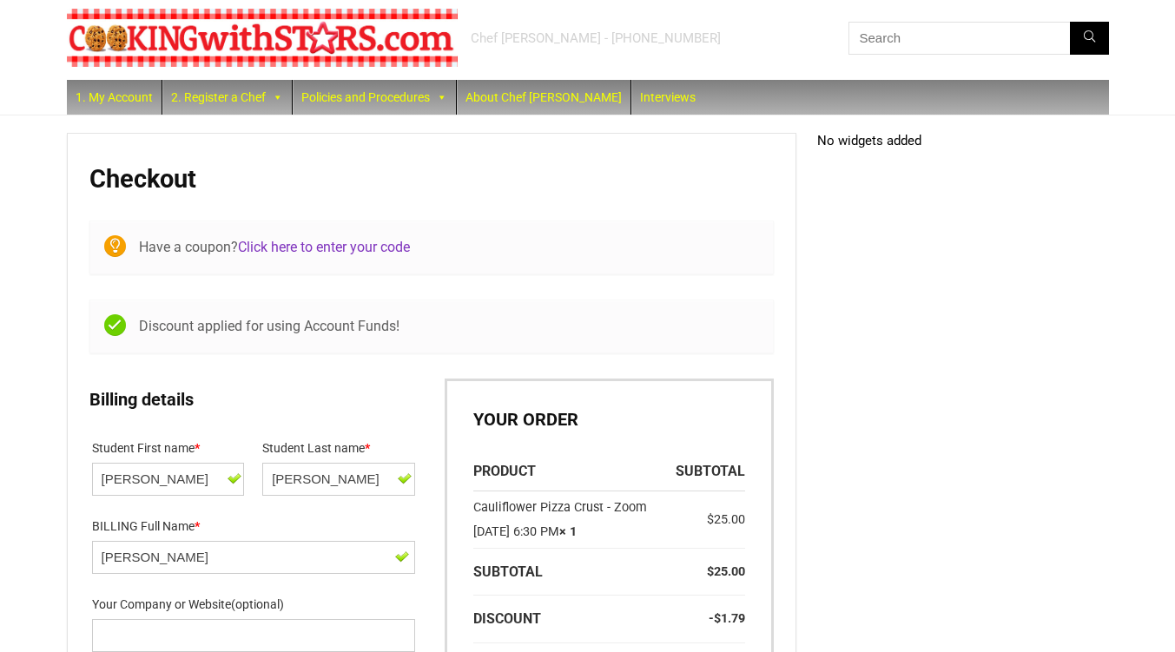
scroll to position [0, 0]
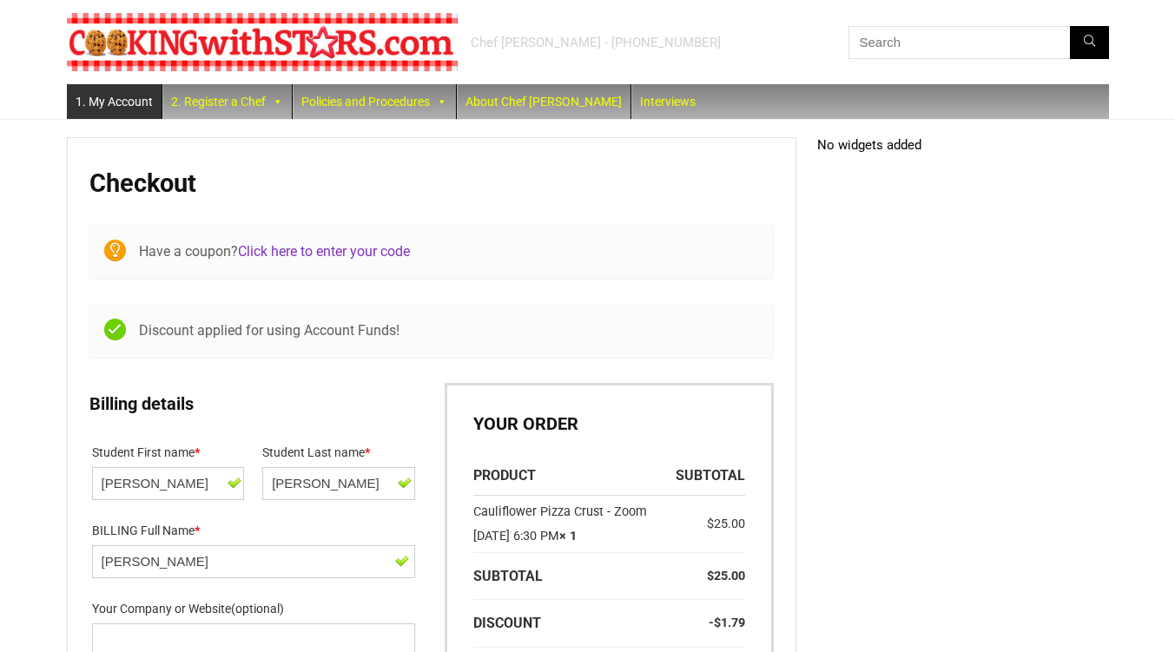
click at [120, 98] on link "1. My Account" at bounding box center [114, 101] width 95 height 35
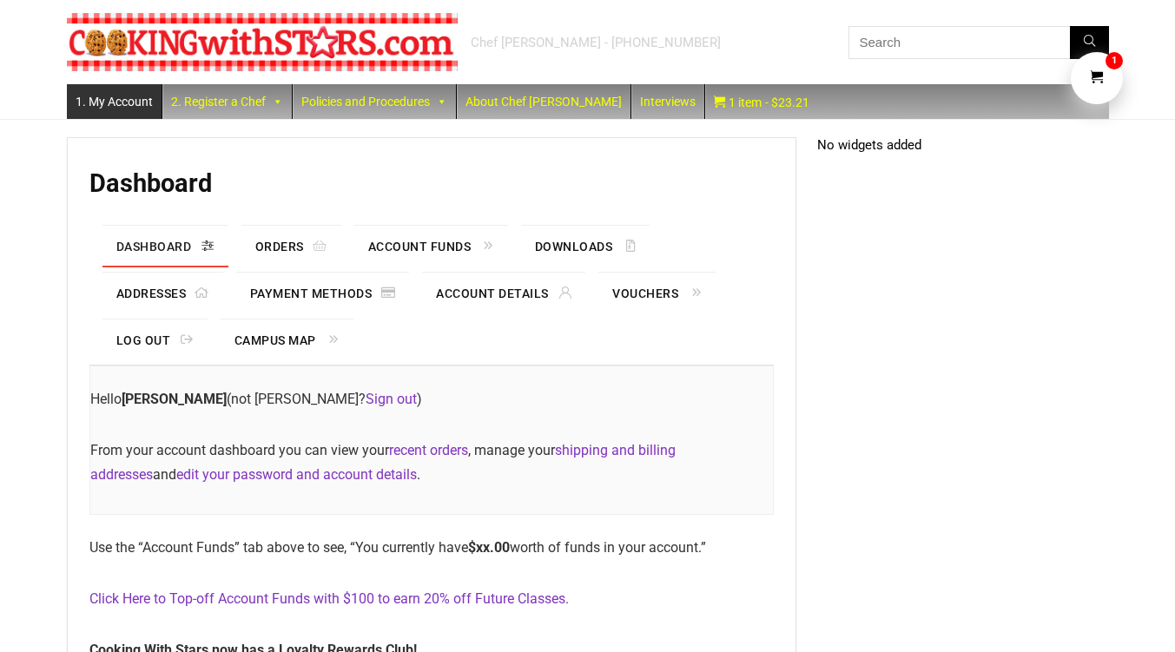
click at [386, 398] on link "Sign out" at bounding box center [390, 399] width 51 height 16
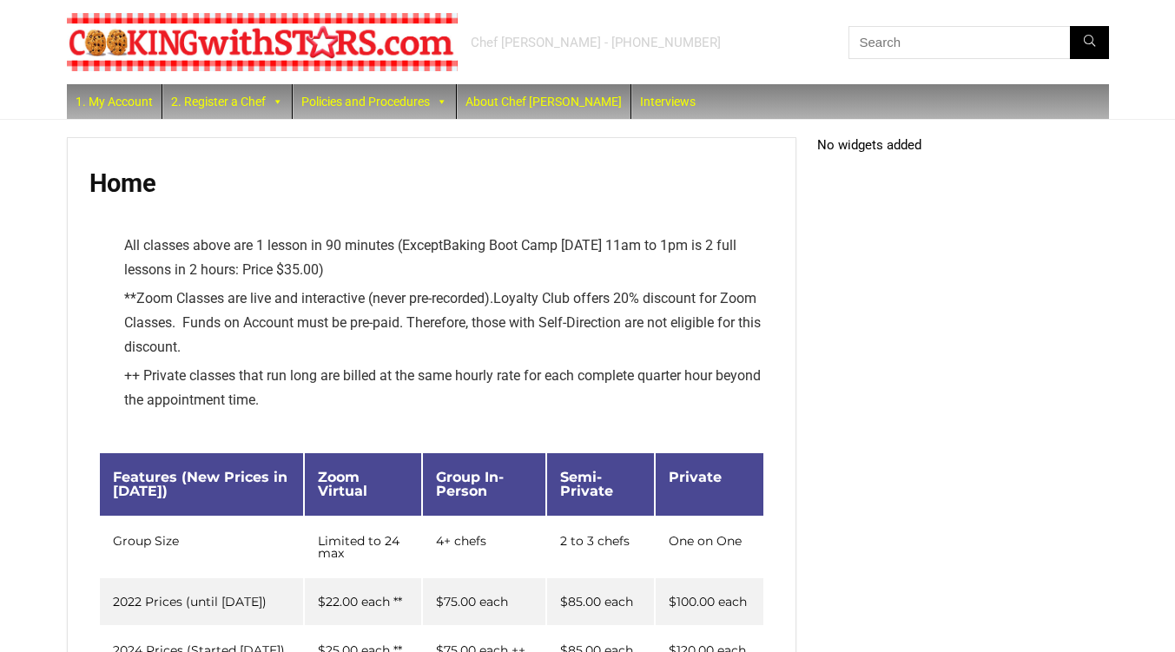
scroll to position [417, 0]
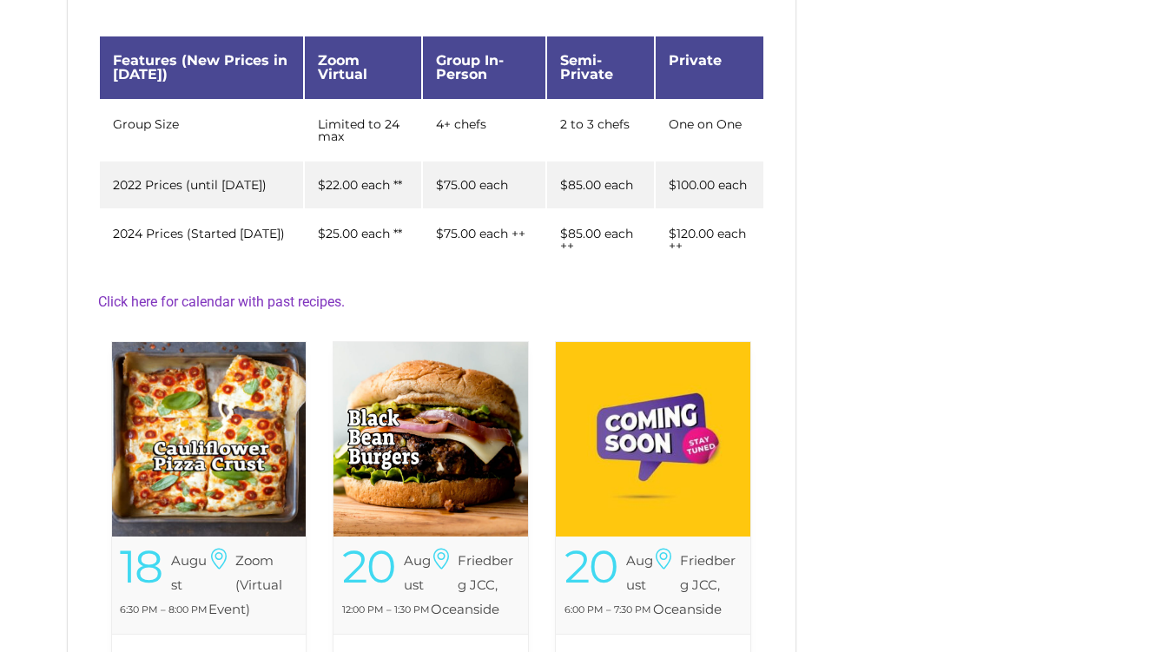
click at [234, 402] on img at bounding box center [209, 439] width 194 height 194
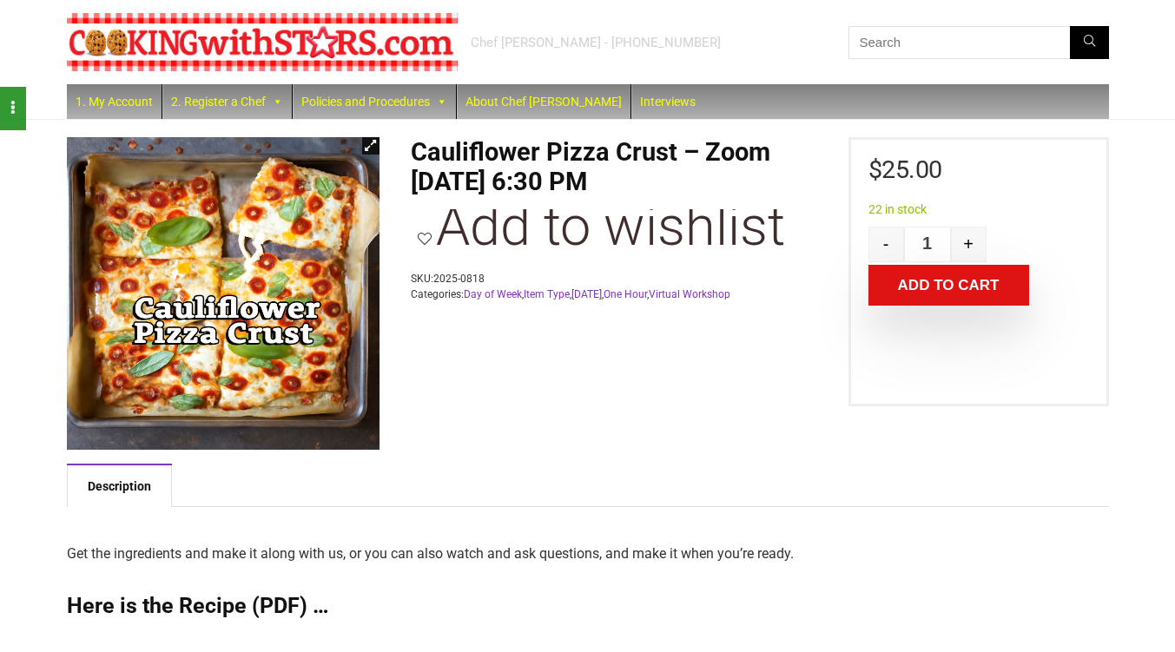
click at [910, 281] on button "Add to cart" at bounding box center [948, 285] width 161 height 41
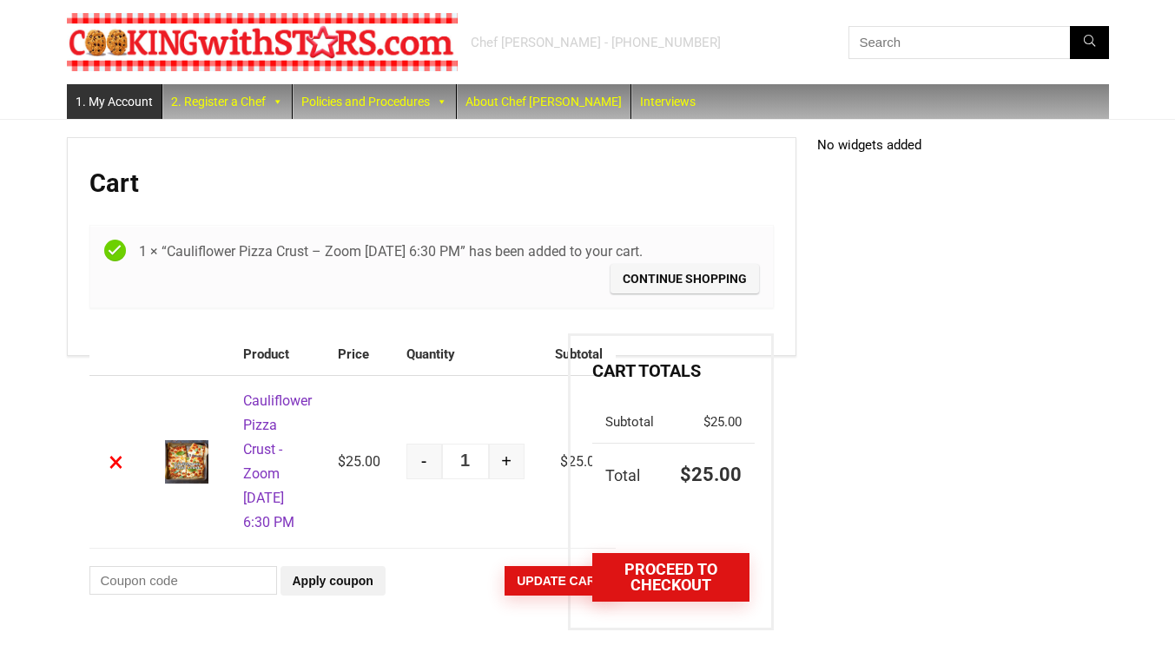
click at [128, 110] on link "1. My Account" at bounding box center [114, 101] width 95 height 35
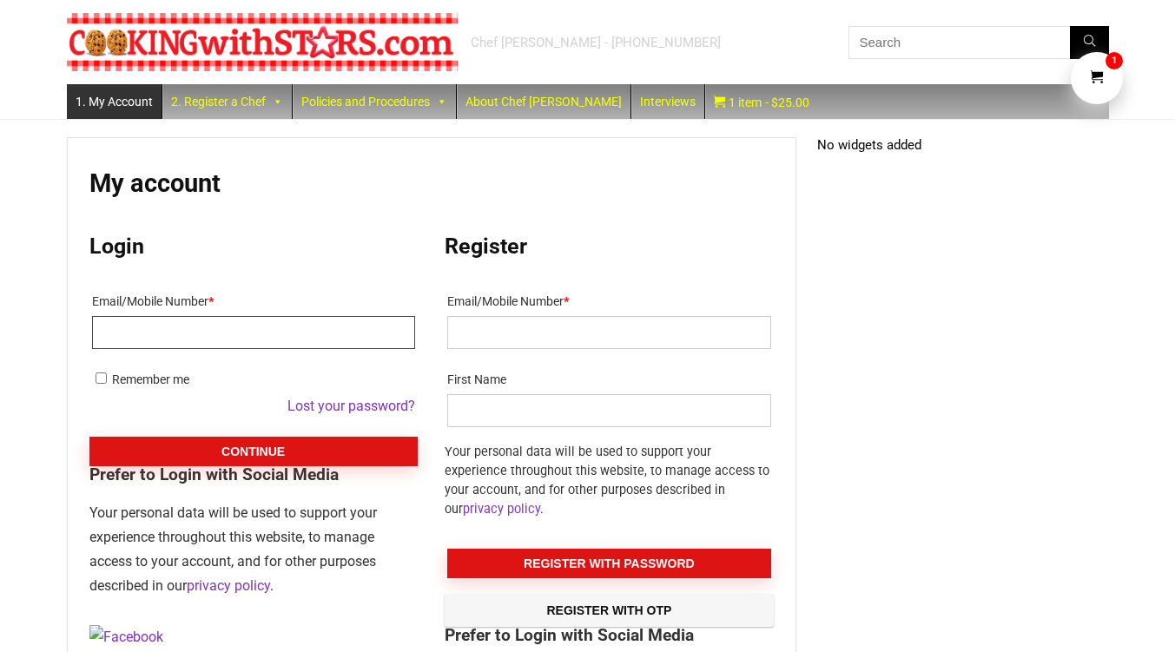
click at [156, 332] on input "Email/Mobile Number *" at bounding box center [253, 332] width 323 height 33
type input "[EMAIL_ADDRESS][DOMAIN_NAME]"
click at [192, 444] on button "Continue" at bounding box center [253, 452] width 328 height 30
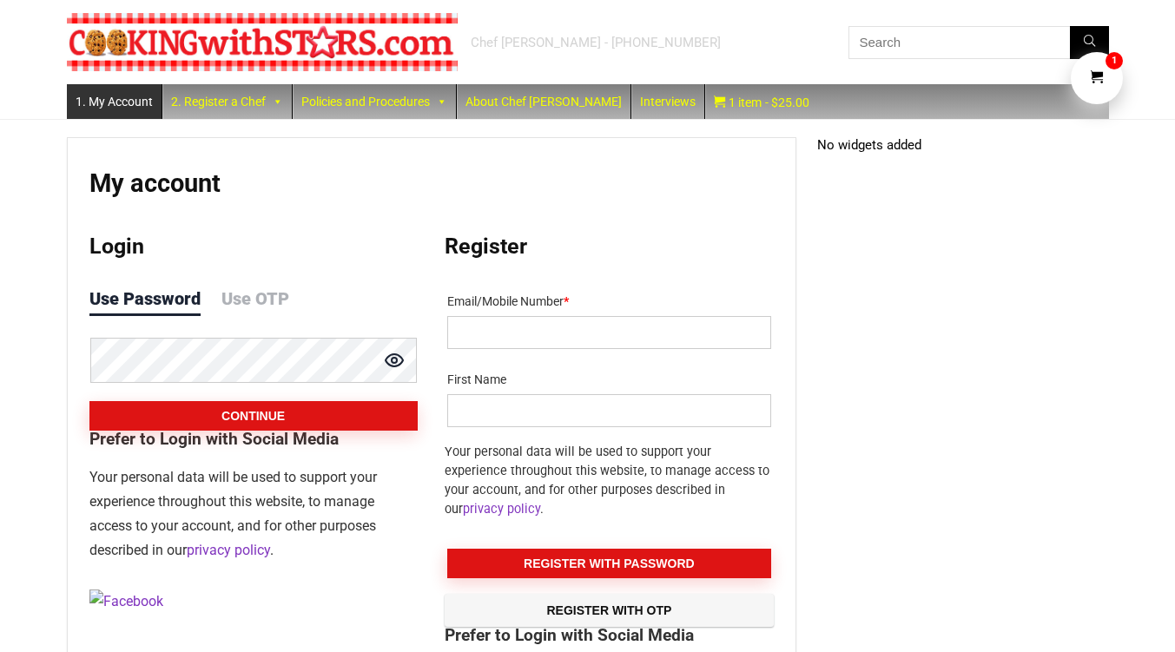
click at [202, 412] on button "Continue" at bounding box center [253, 416] width 328 height 30
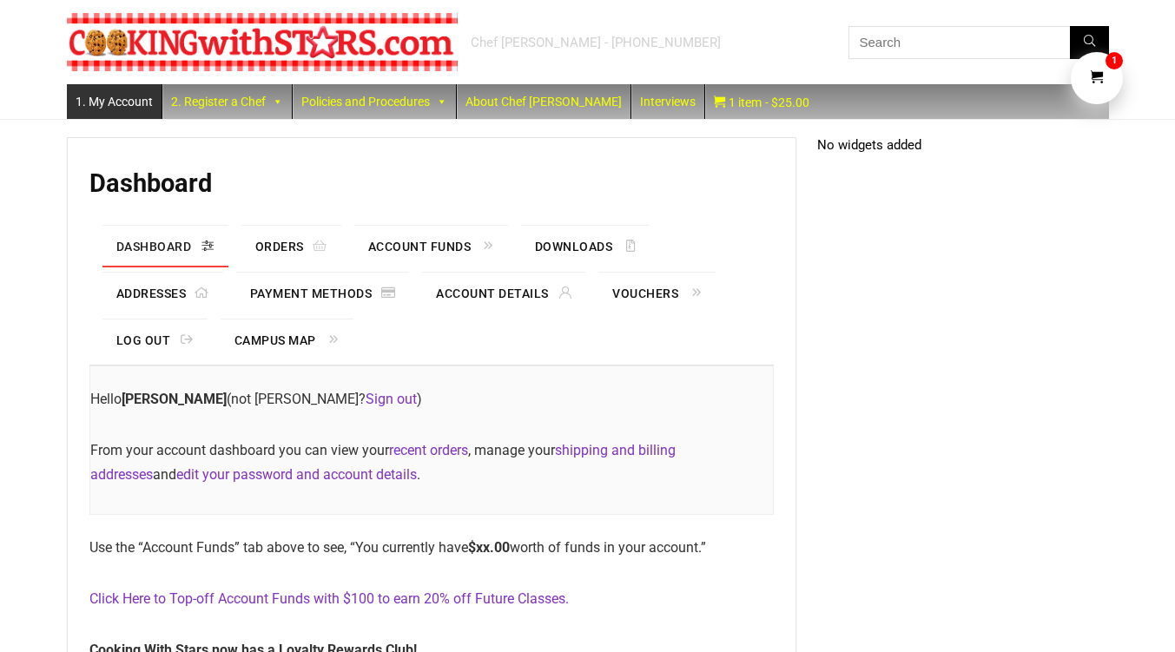
click at [430, 230] on link "Account Funds" at bounding box center [431, 247] width 154 height 42
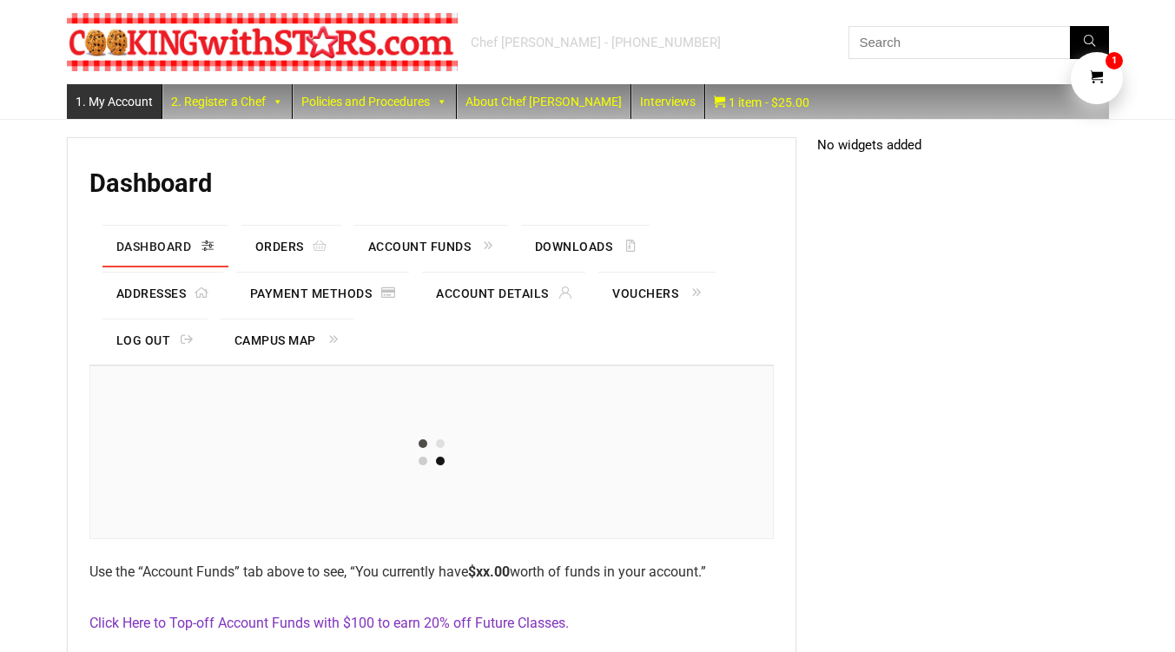
click at [432, 246] on link "Account Funds" at bounding box center [431, 247] width 154 height 42
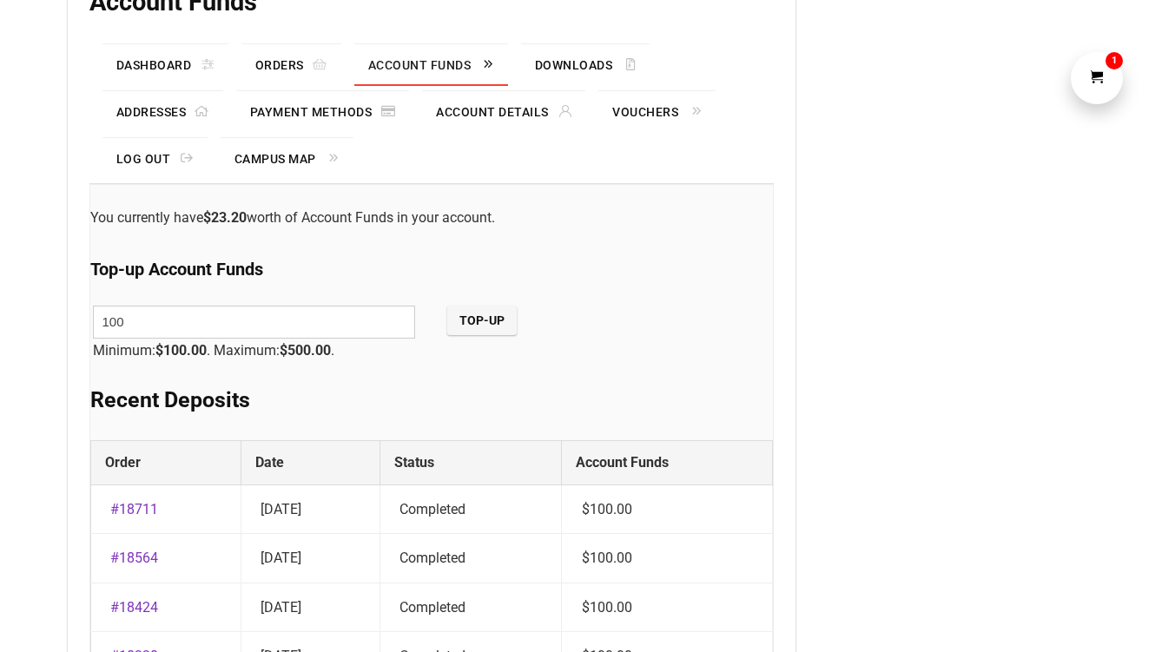
scroll to position [178, 0]
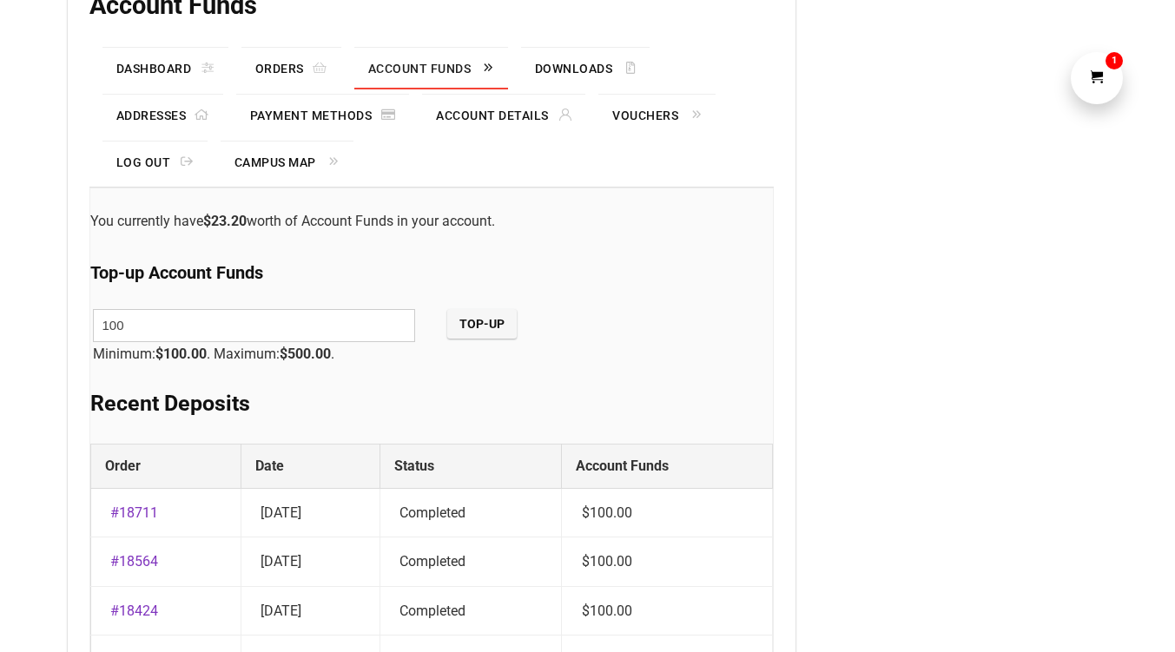
click at [499, 327] on input "Top-up" at bounding box center [481, 324] width 69 height 30
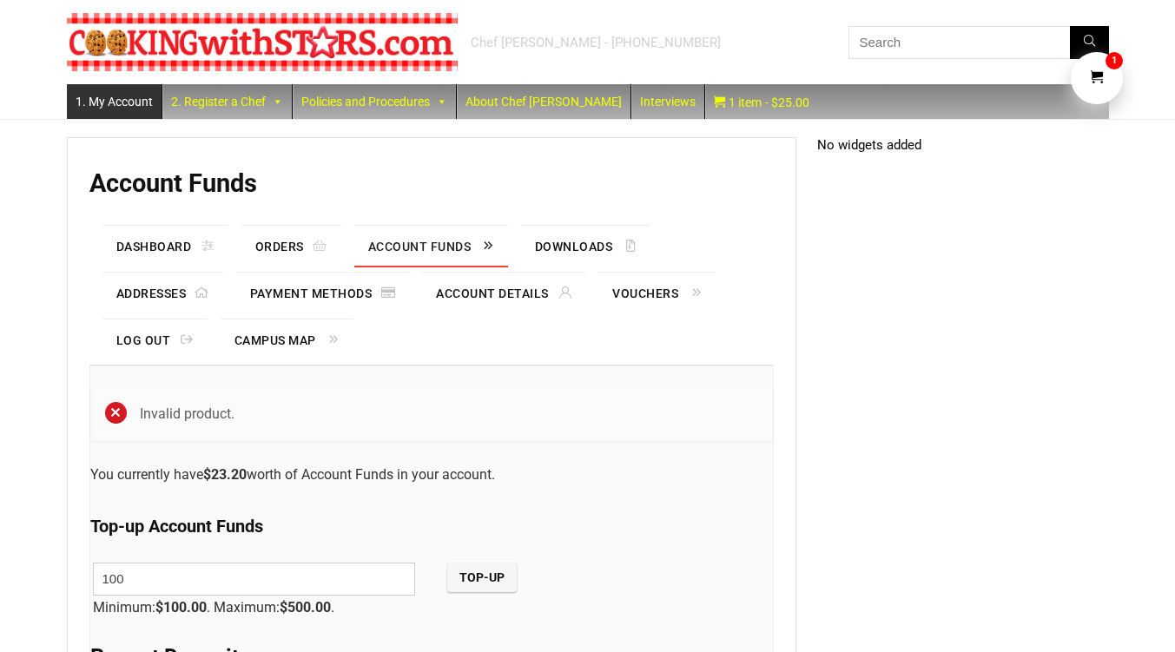
click at [414, 247] on link "Account Funds" at bounding box center [431, 247] width 154 height 42
click at [148, 579] on input "100" at bounding box center [254, 579] width 322 height 33
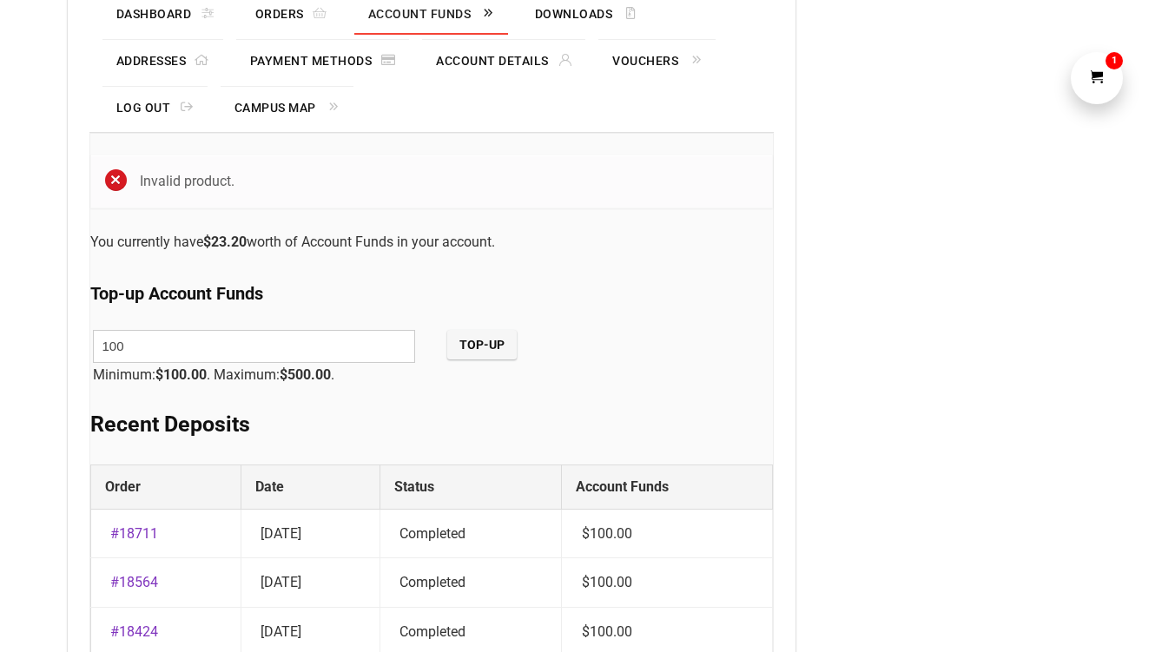
scroll to position [426, 0]
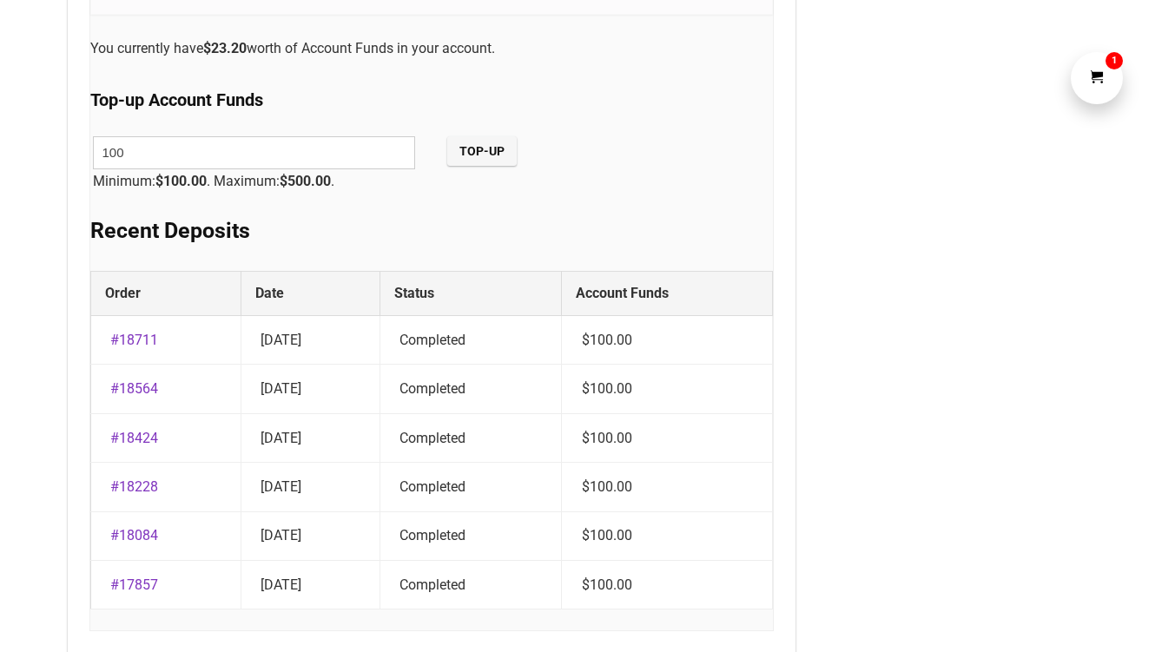
click at [438, 232] on h2 "Recent Deposits" at bounding box center [431, 231] width 682 height 26
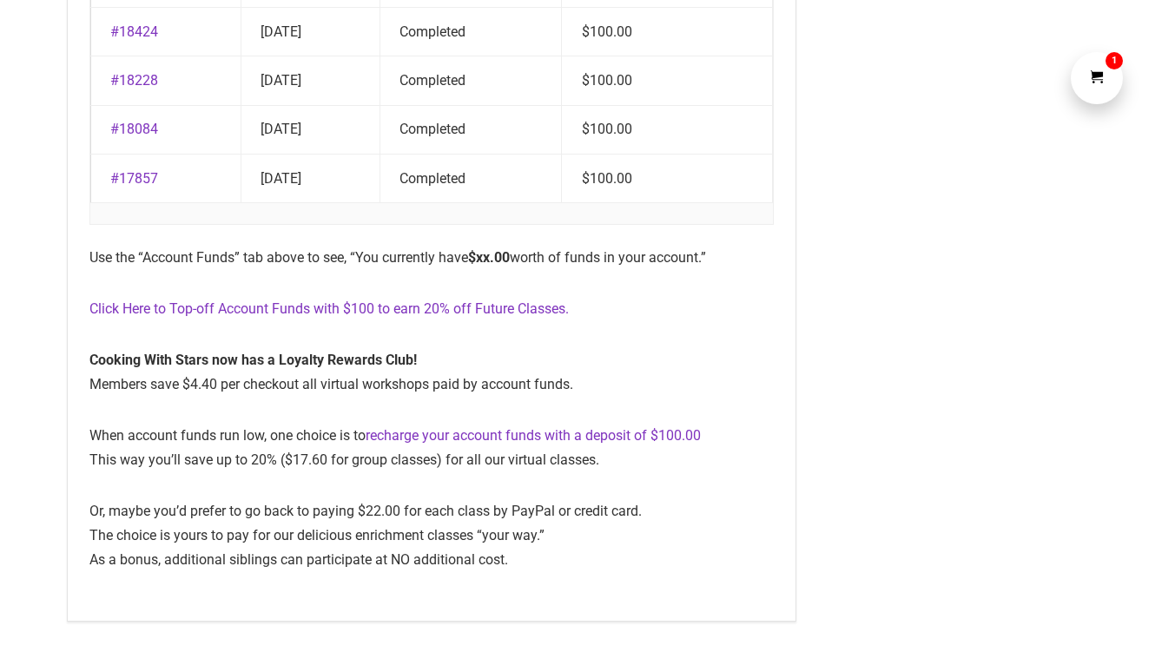
scroll to position [833, 0]
click at [292, 313] on link "Click Here to Top-off Account Funds with $100 to earn 20% off Future Classes." at bounding box center [328, 308] width 479 height 16
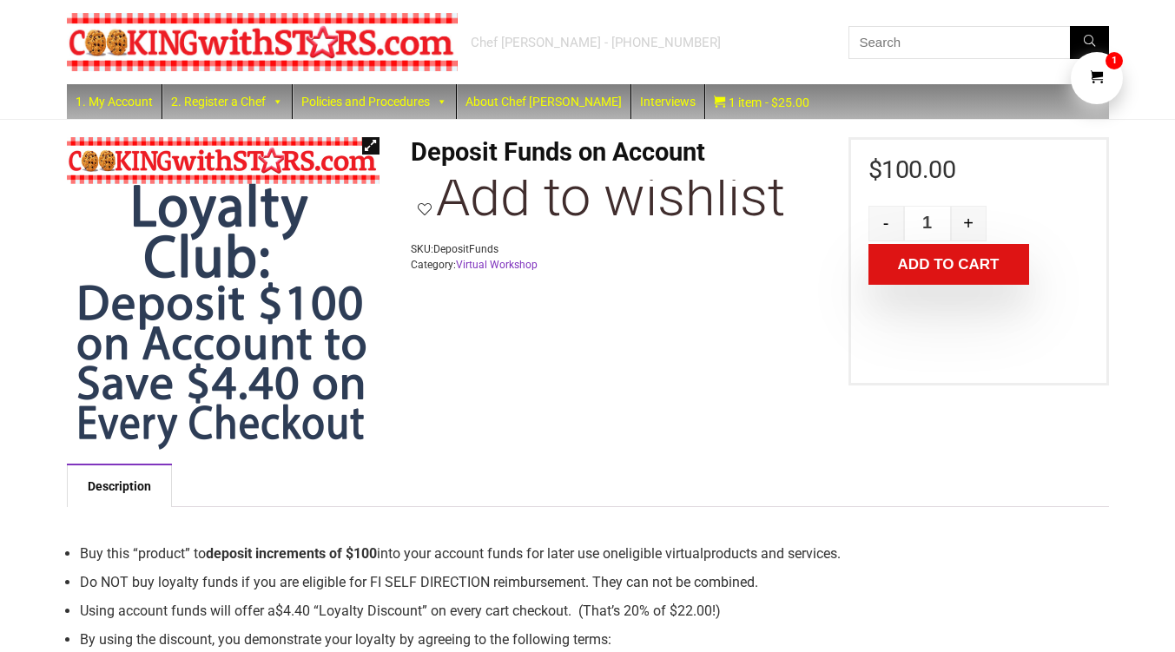
click at [928, 267] on button "Add to cart" at bounding box center [948, 264] width 161 height 41
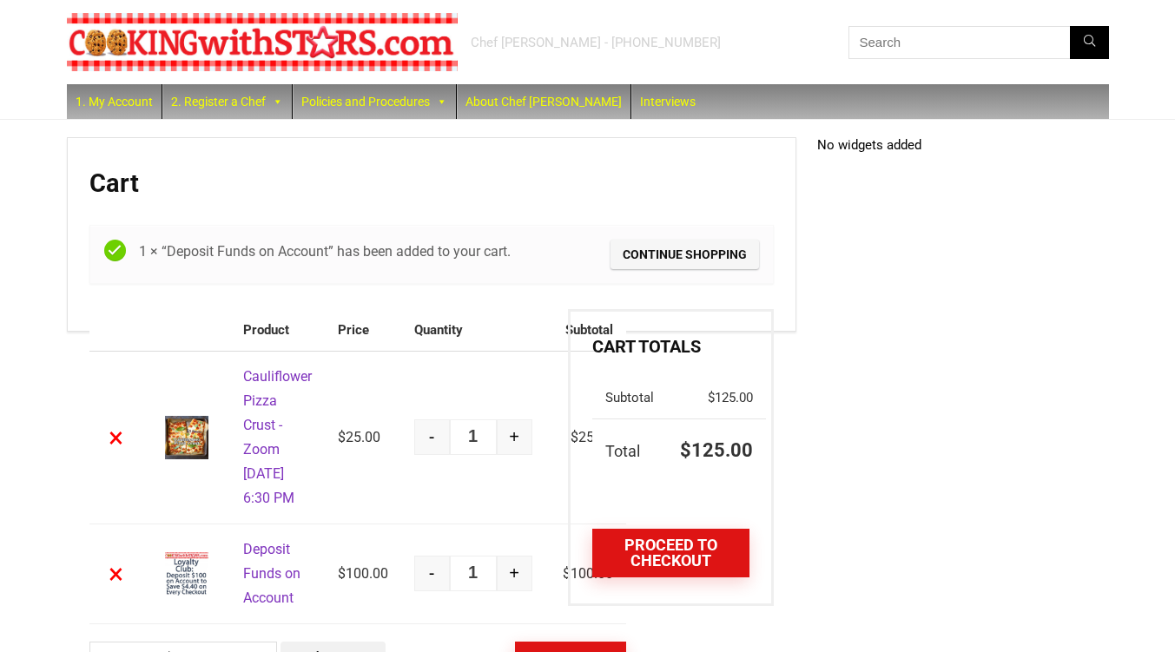
click at [429, 455] on button "-" at bounding box center [432, 437] width 36 height 36
type input "0"
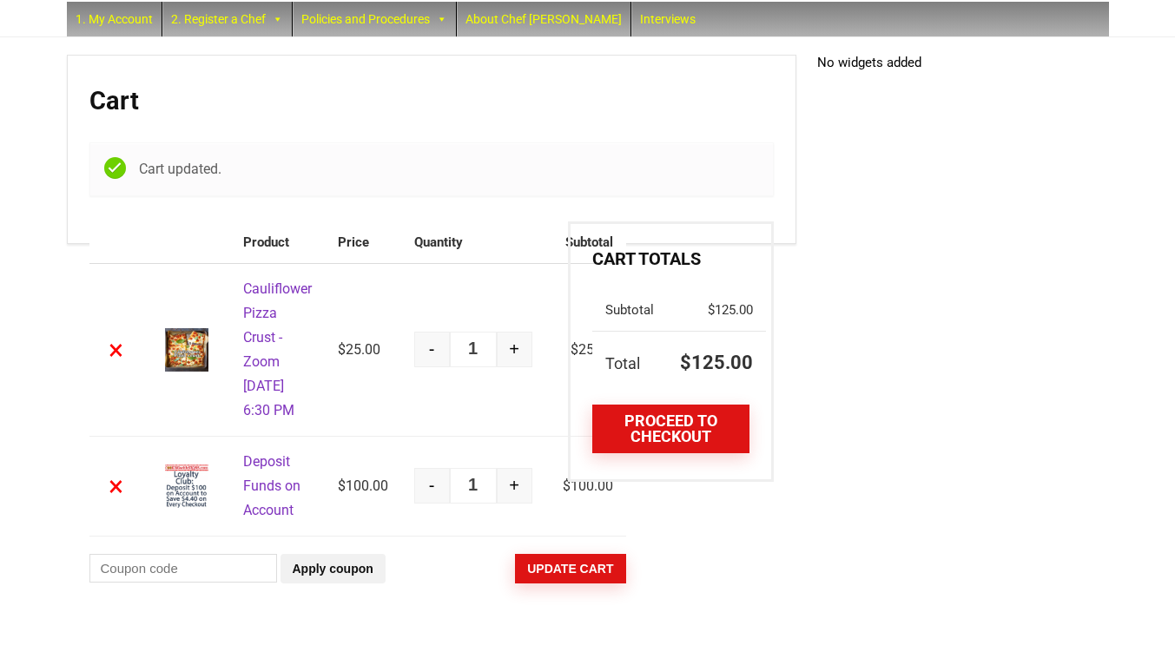
scroll to position [131, 0]
click at [433, 332] on button "-" at bounding box center [432, 350] width 36 height 36
type input "0"
click at [566, 572] on button "Update cart" at bounding box center [570, 569] width 110 height 30
click at [673, 405] on link "Proceed to checkout" at bounding box center [670, 429] width 156 height 49
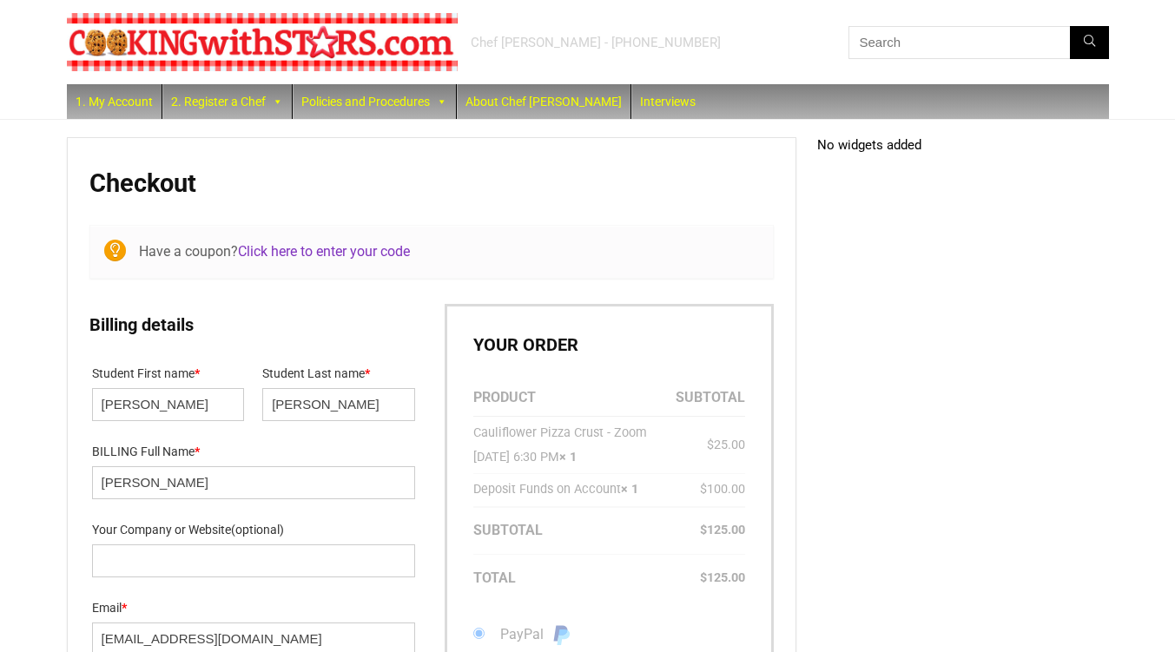
select select "NY"
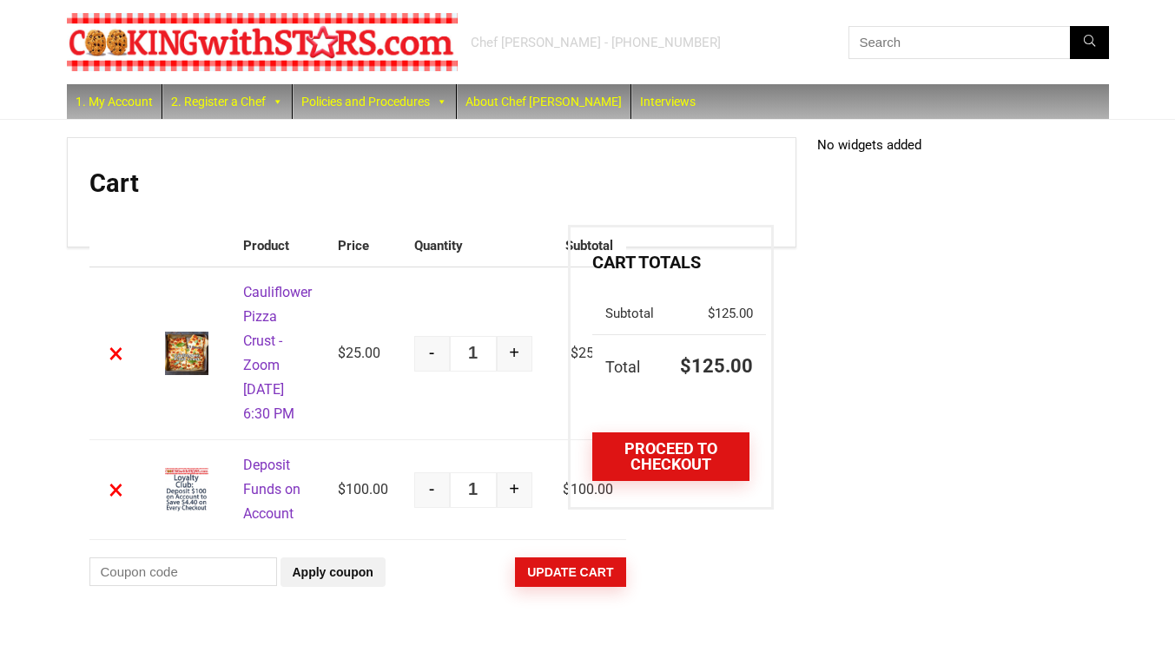
scroll to position [52, 0]
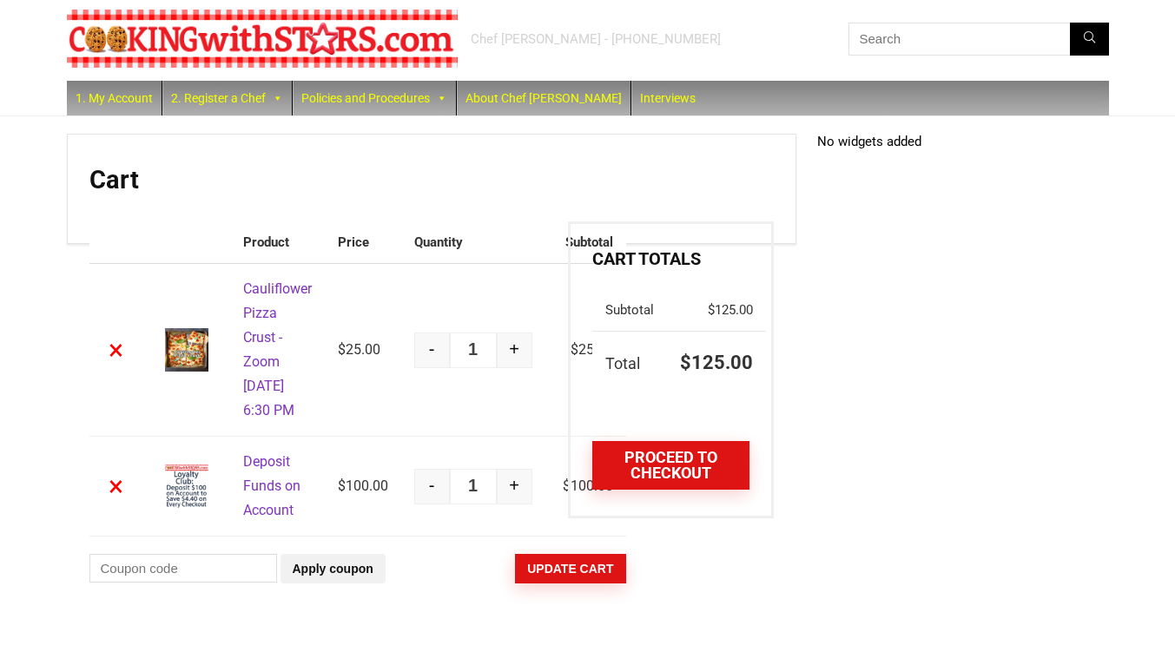
click at [112, 336] on link "×" at bounding box center [116, 350] width 28 height 28
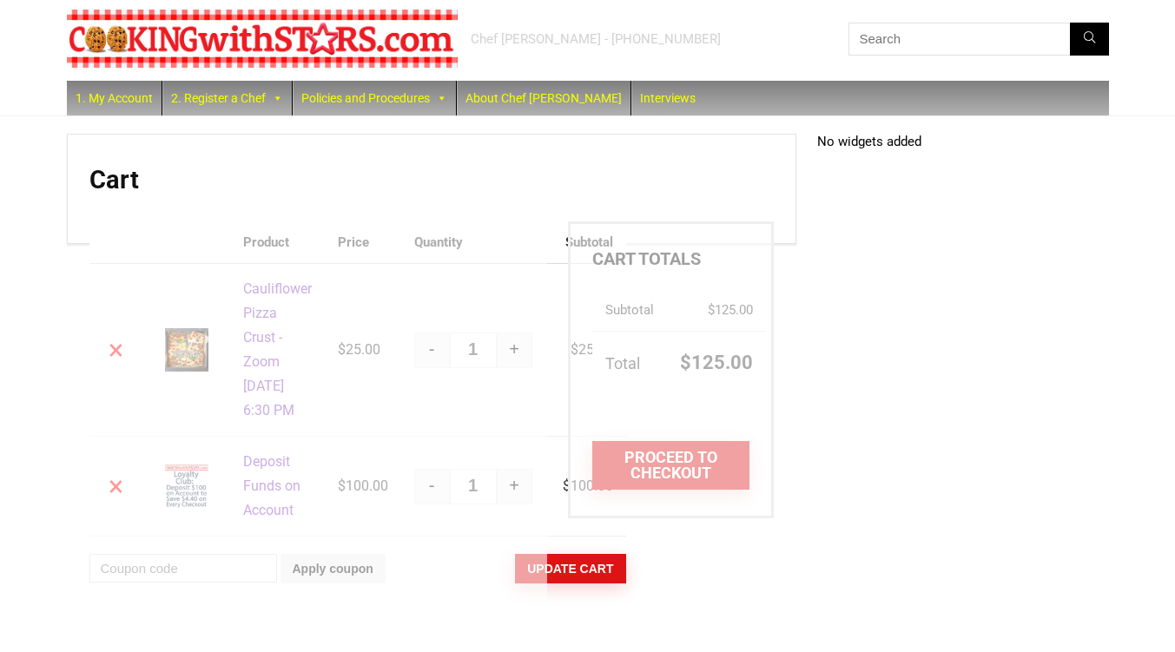
scroll to position [0, 0]
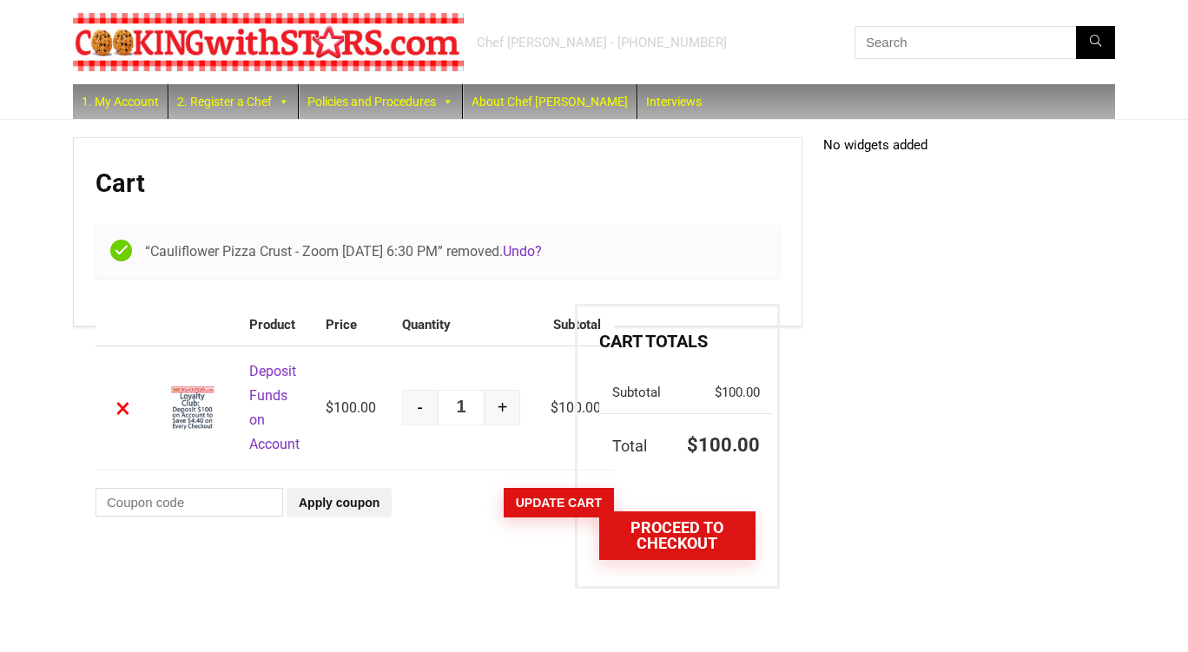
click at [657, 503] on span at bounding box center [677, 499] width 156 height 16
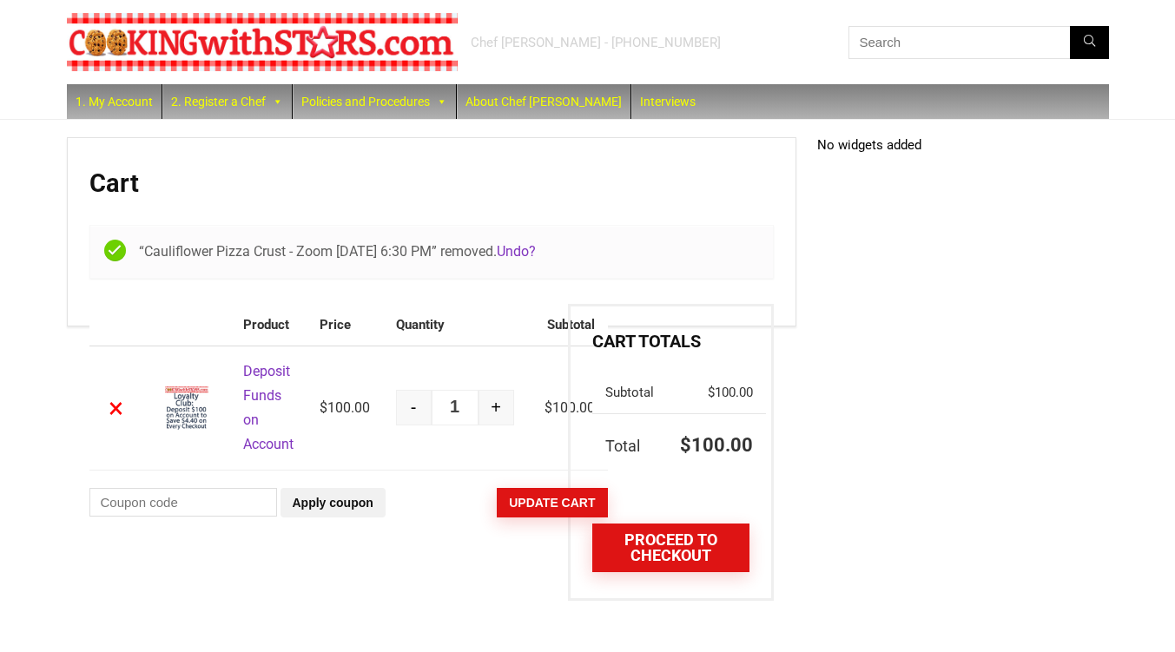
click at [659, 553] on link "Proceed to checkout" at bounding box center [670, 547] width 156 height 49
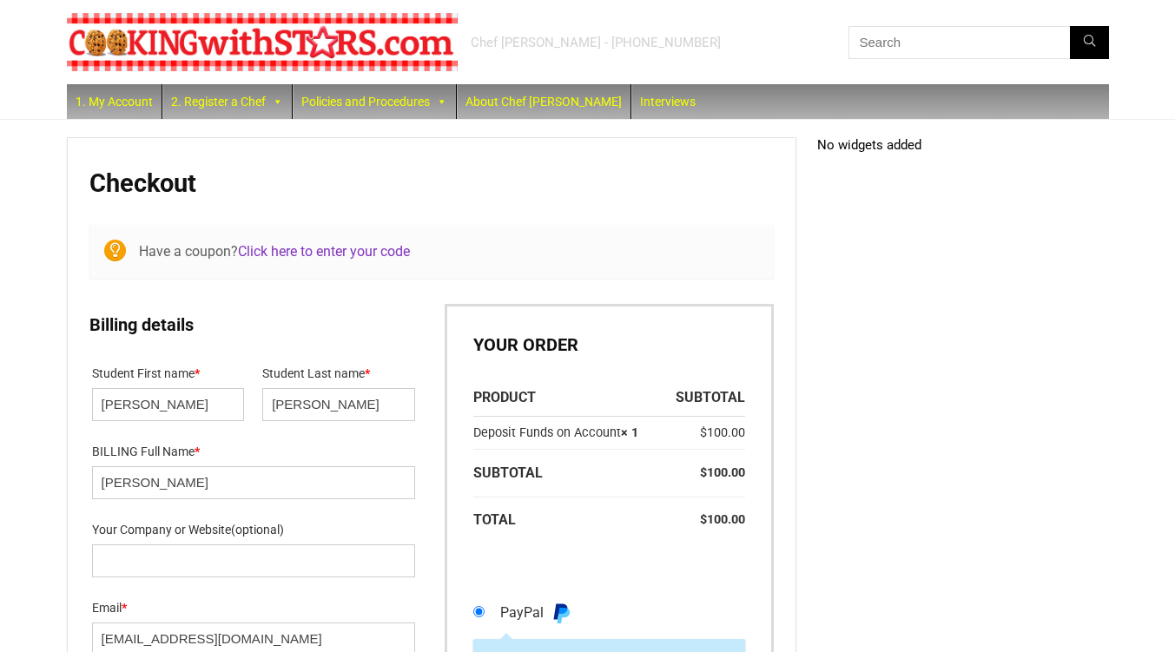
select select "NY"
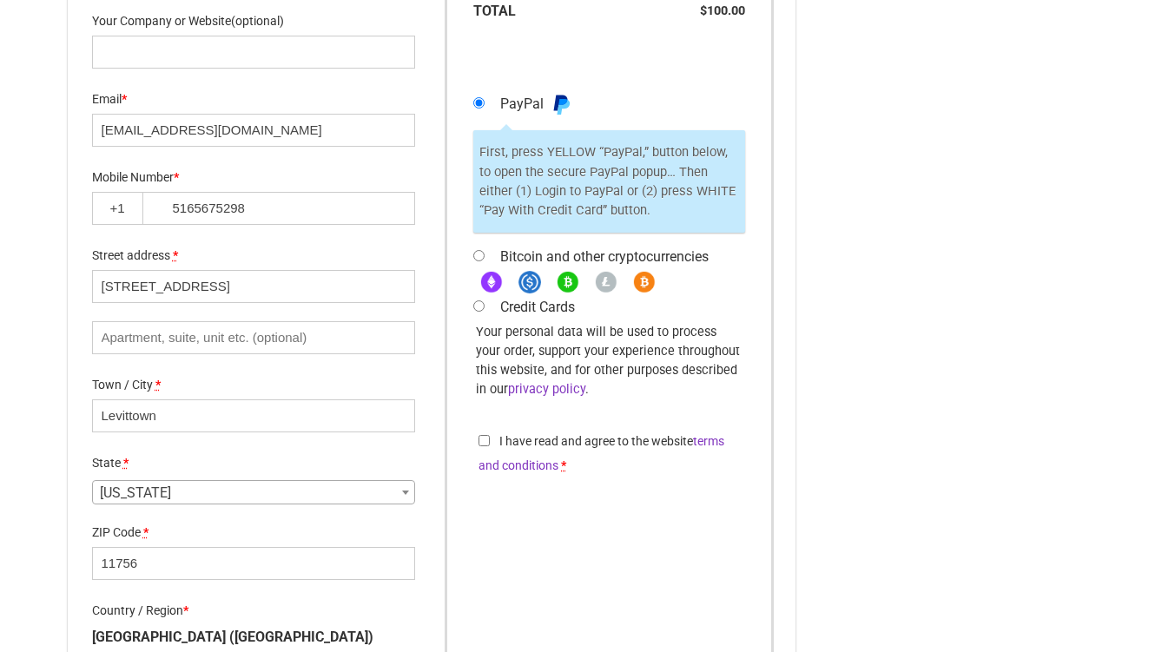
scroll to position [506, 0]
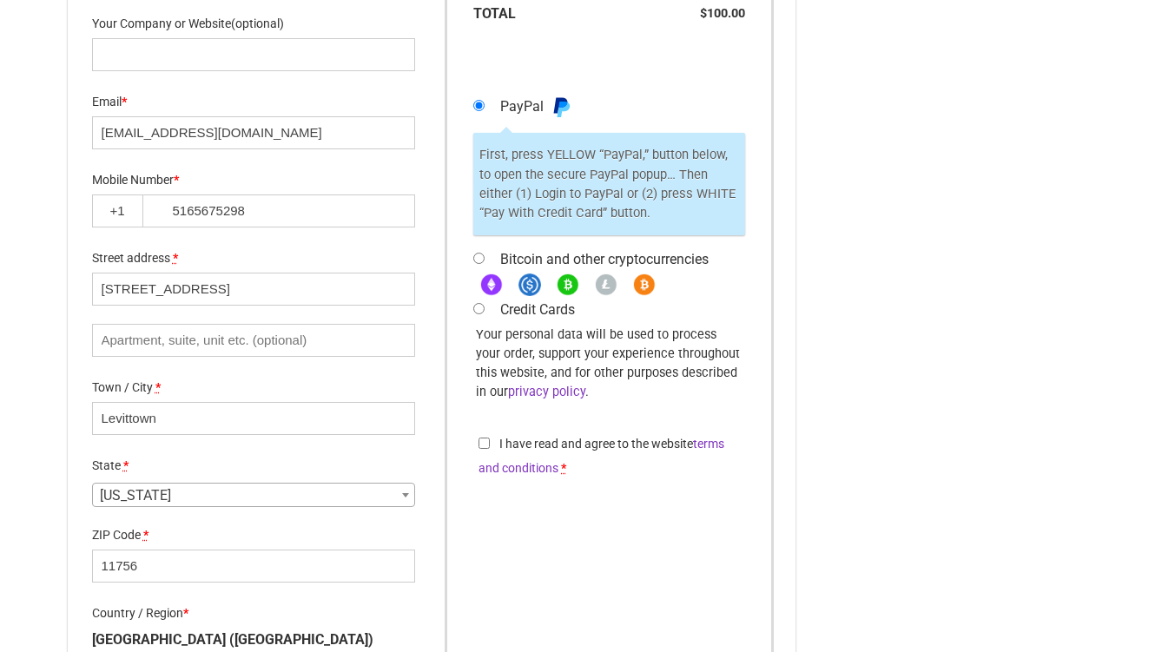
click at [484, 444] on input "I have read and agree to the website terms and conditions *" at bounding box center [483, 443] width 11 height 11
checkbox input "true"
click at [482, 306] on input "Credit Cards" at bounding box center [478, 308] width 11 height 11
radio input "true"
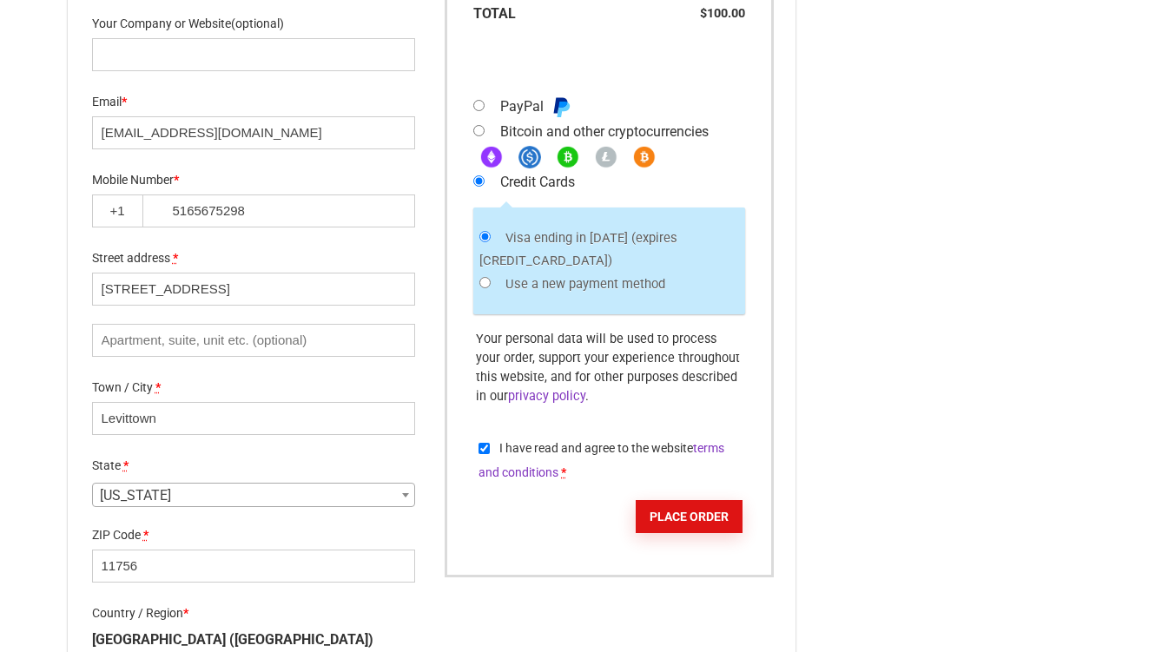
click at [670, 500] on button "Place order" at bounding box center [688, 516] width 107 height 33
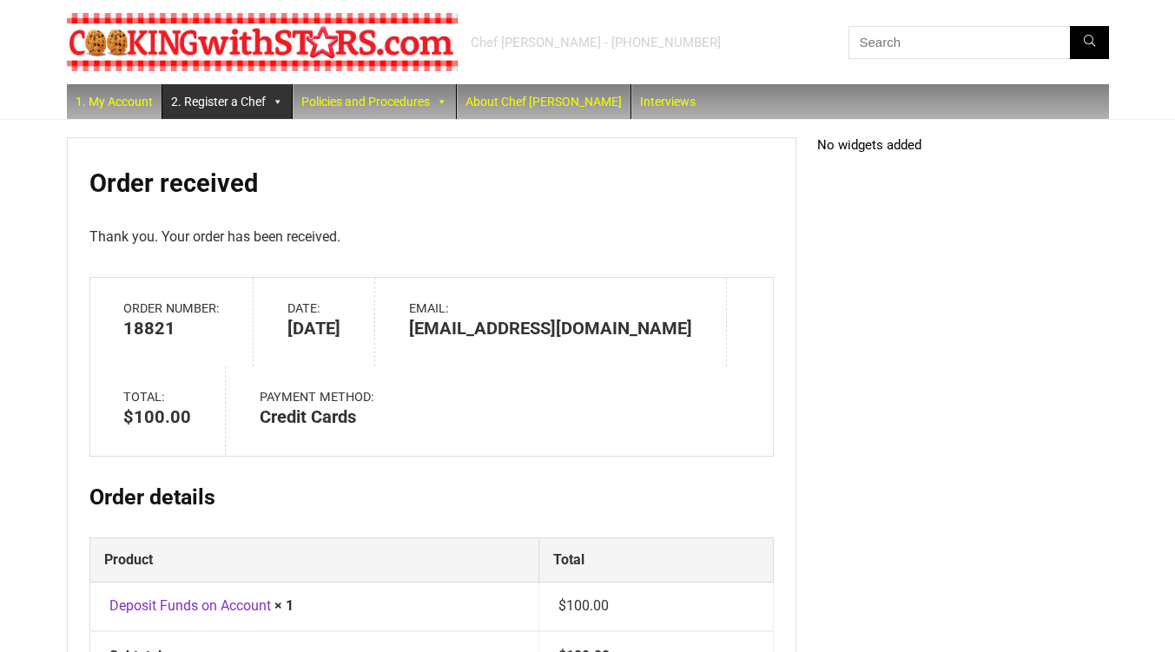
click at [199, 104] on link "2. Register a Chef" at bounding box center [226, 101] width 129 height 35
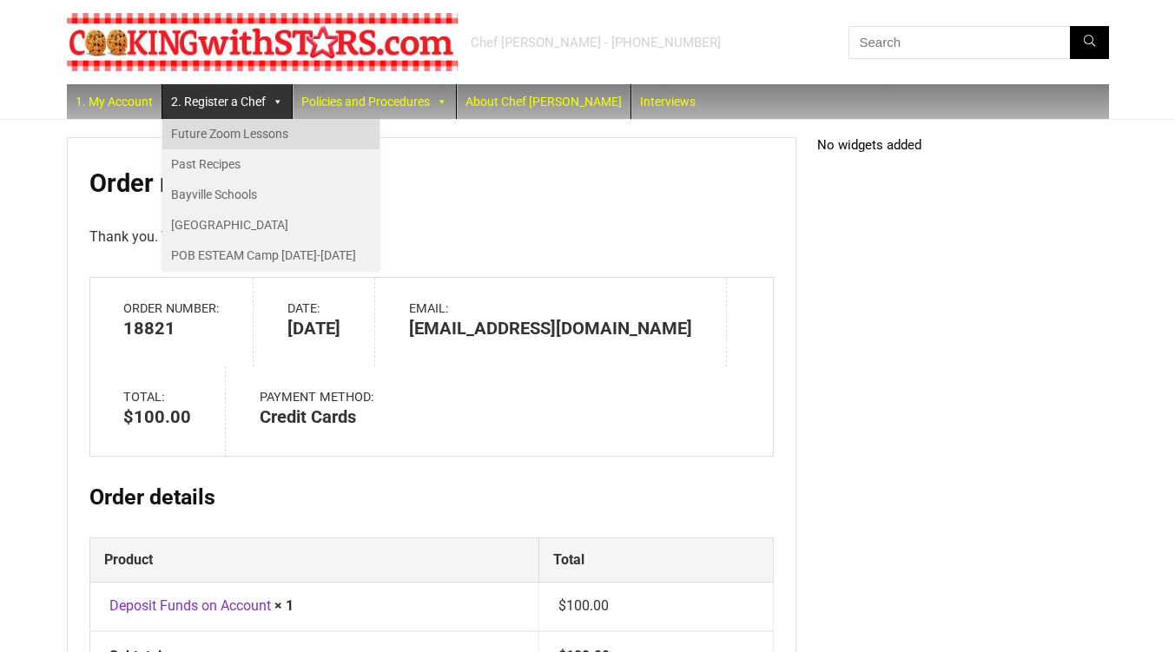
click at [201, 127] on link "Future Zoom Lessons" at bounding box center [270, 134] width 217 height 30
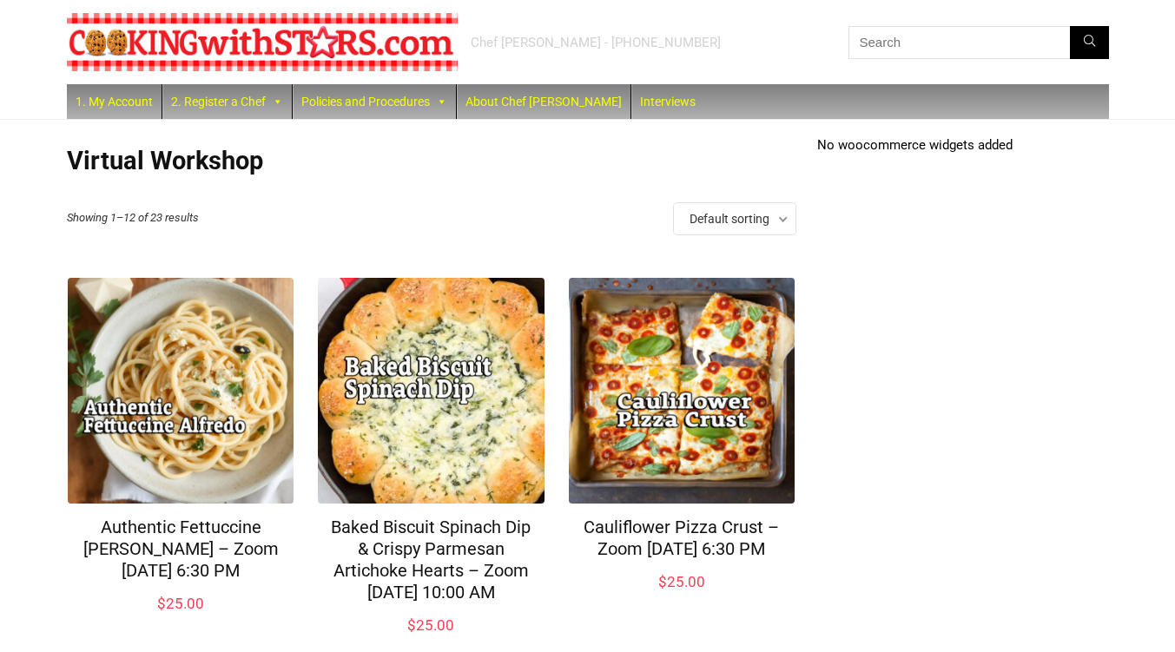
scroll to position [235, 0]
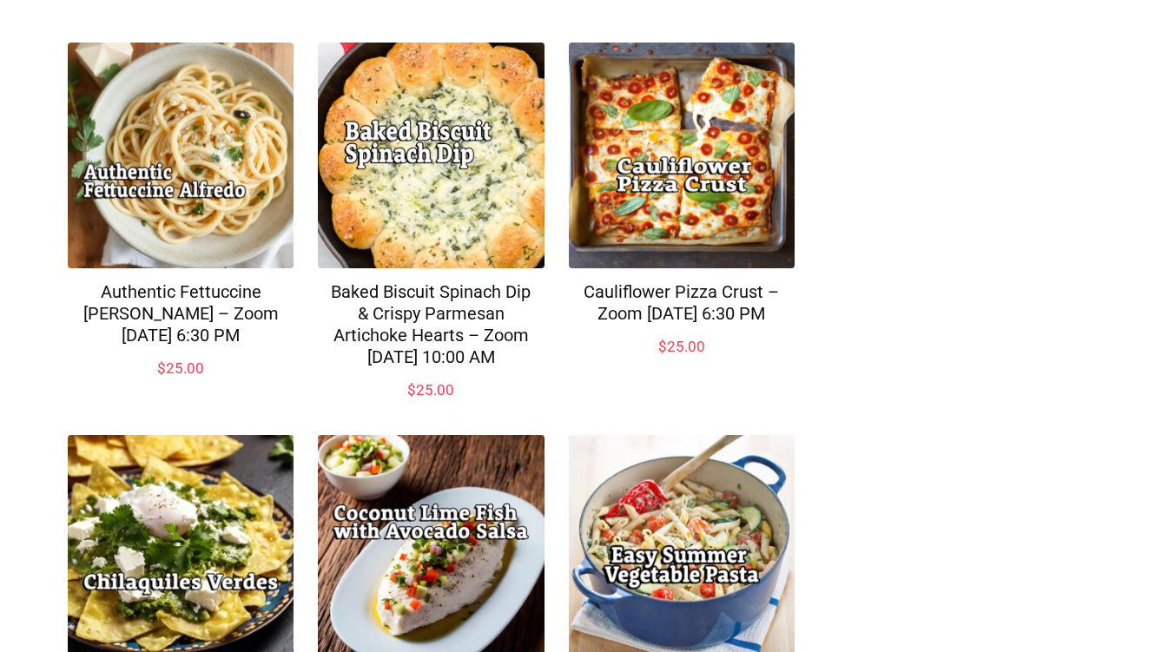
click at [728, 182] on img at bounding box center [682, 156] width 226 height 226
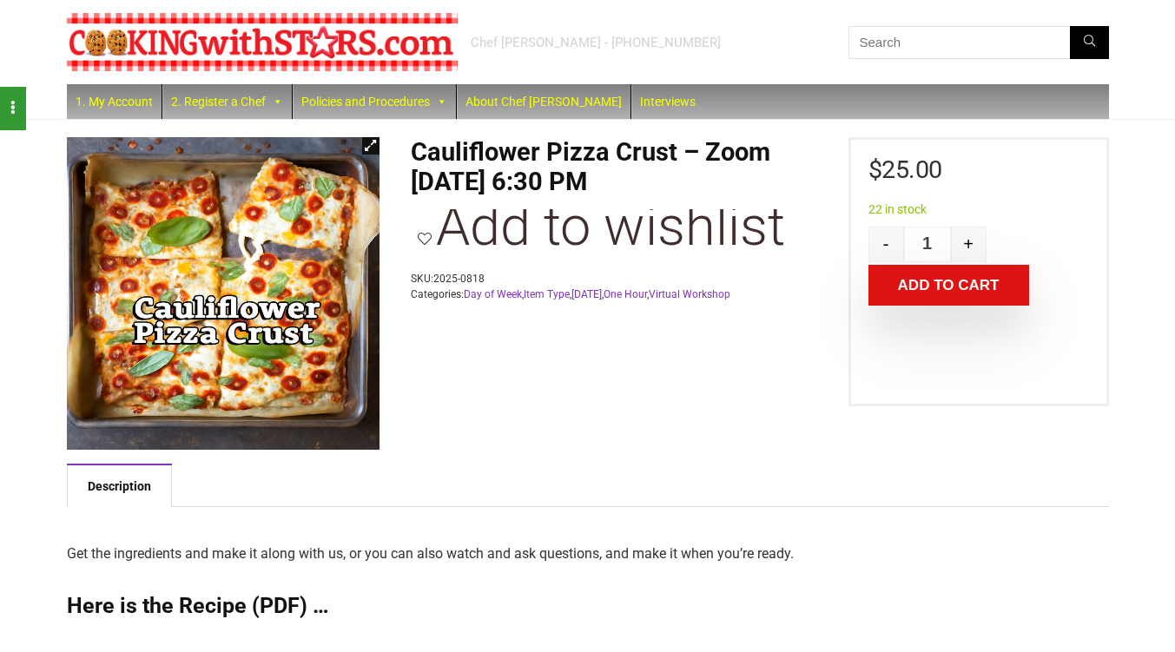
click at [921, 285] on button "Add to cart" at bounding box center [948, 285] width 161 height 41
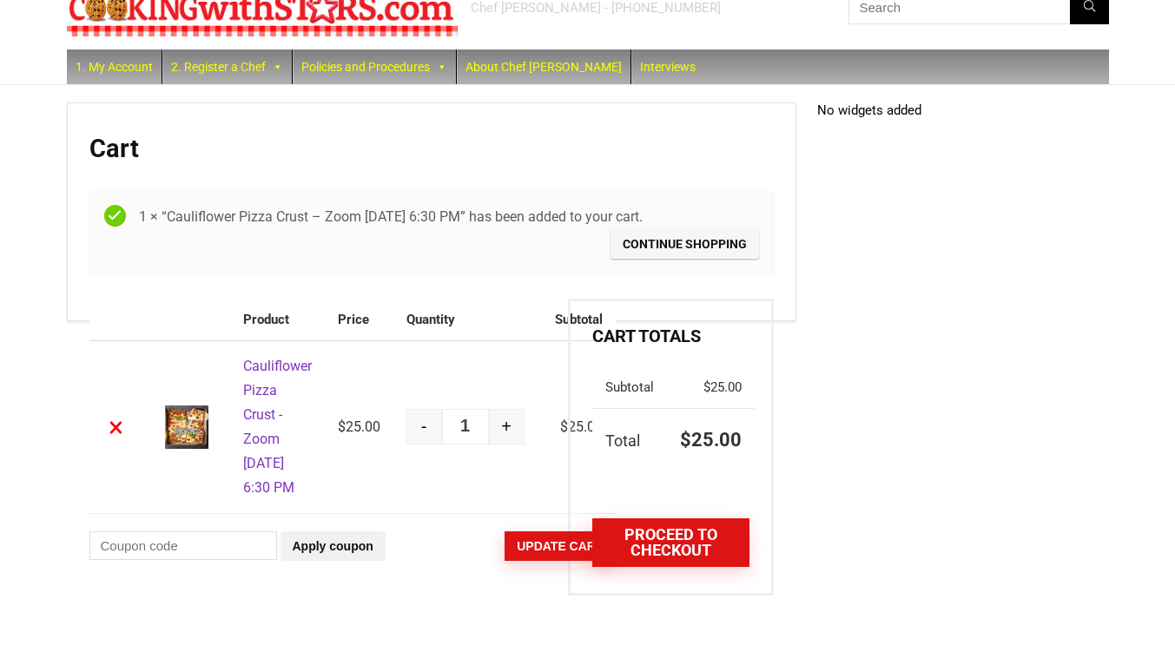
scroll to position [61, 0]
click at [660, 518] on link "Proceed to checkout" at bounding box center [670, 542] width 156 height 49
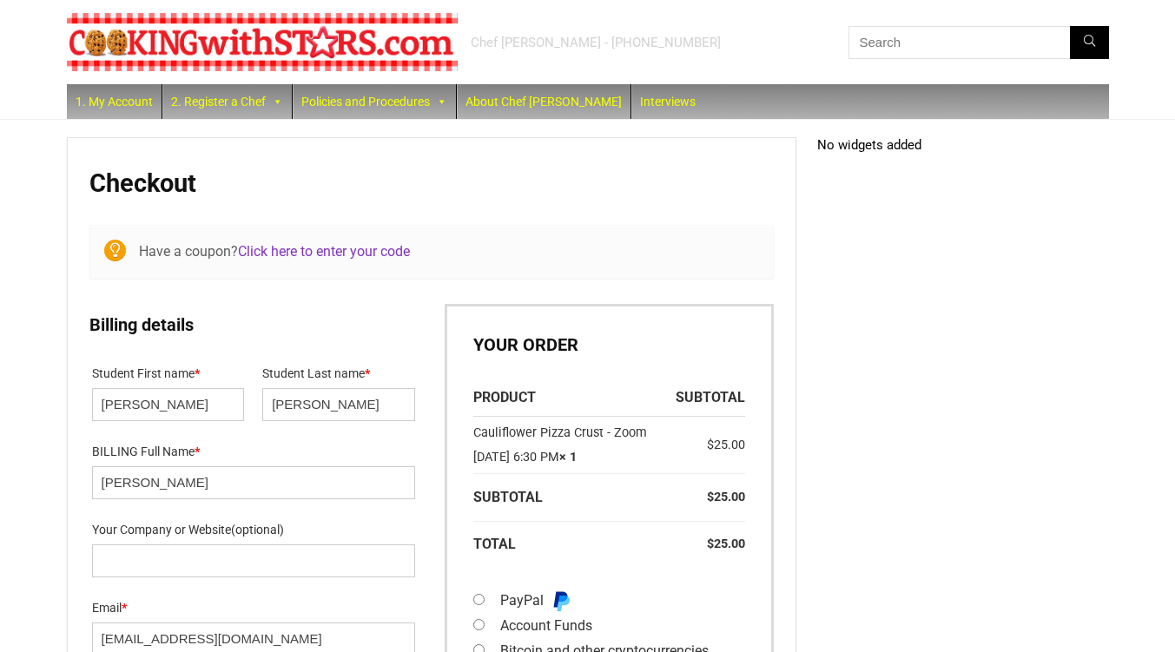
select select "NY"
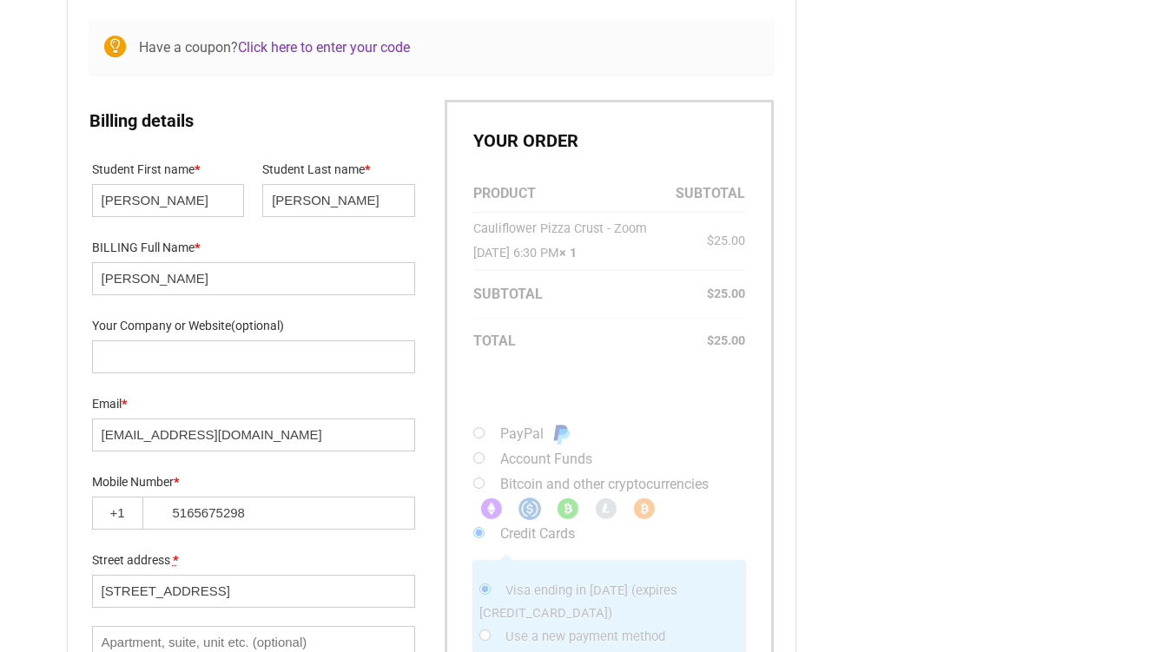
scroll to position [207, 0]
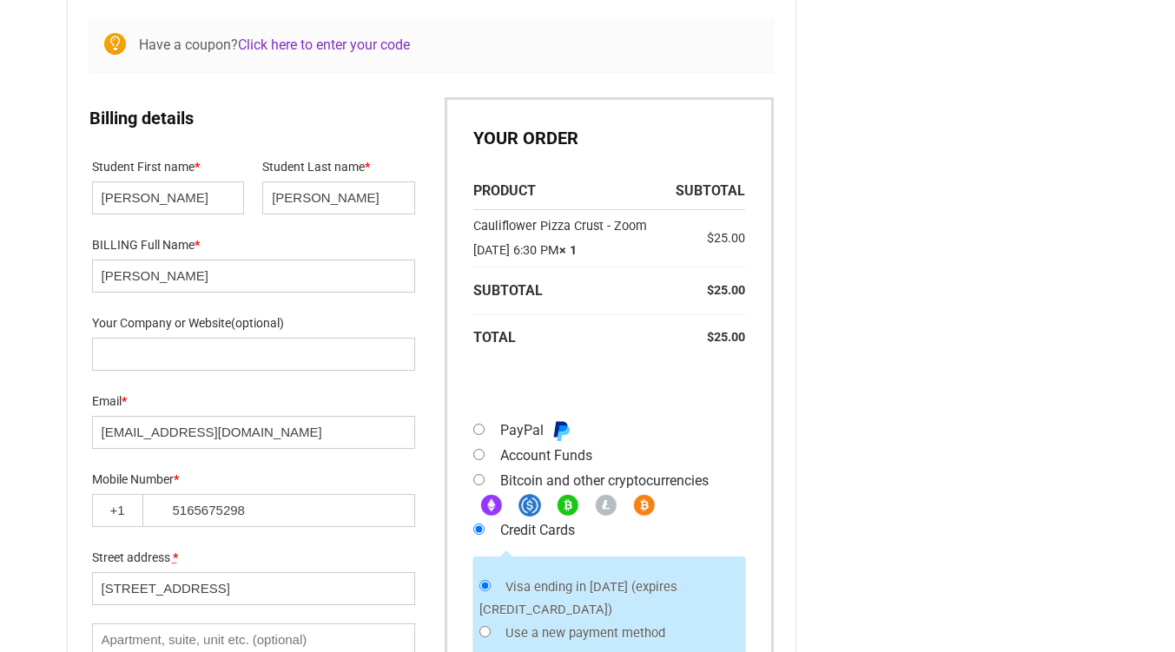
click at [480, 460] on input "Account Funds" at bounding box center [478, 454] width 11 height 11
radio input "true"
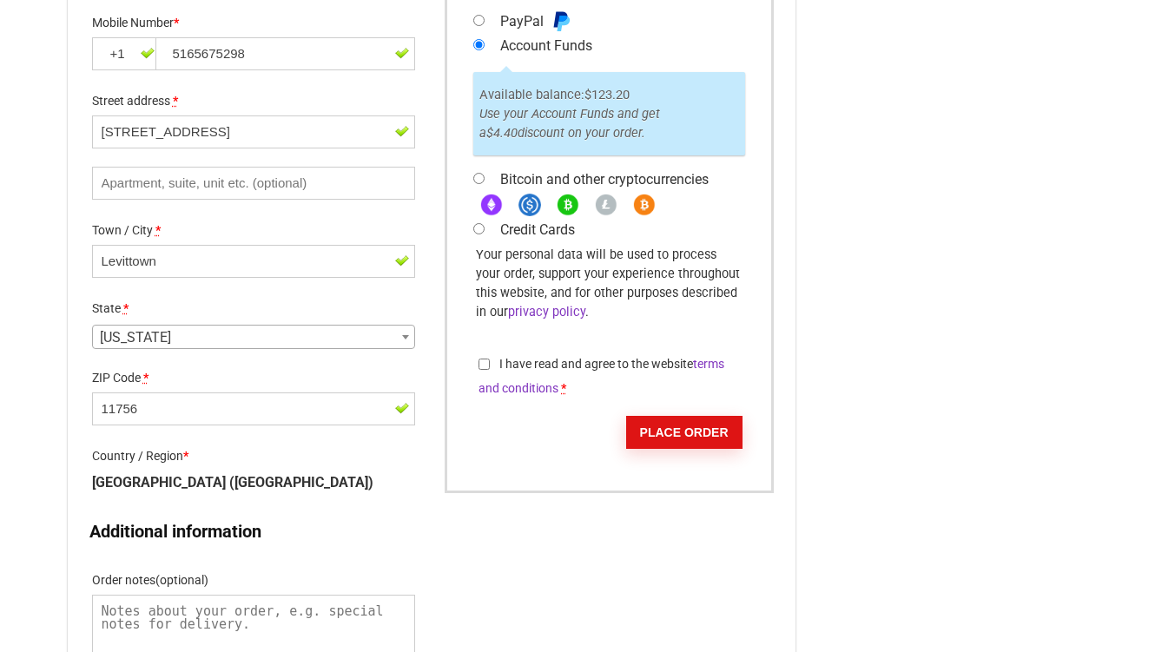
scroll to position [778, 0]
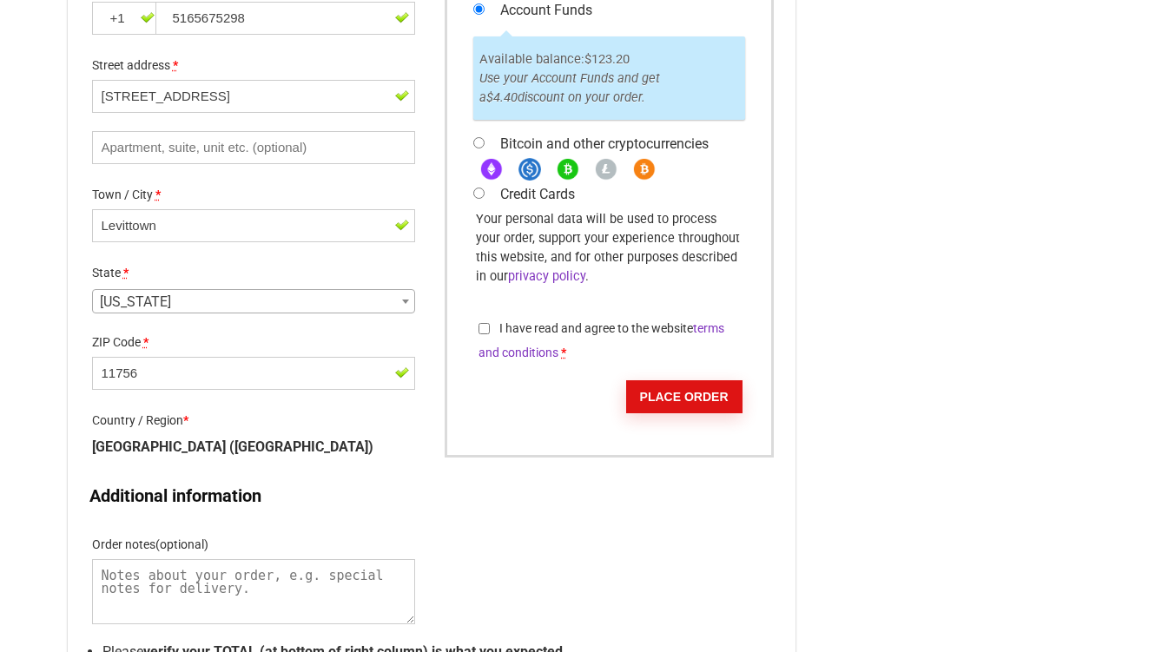
click at [485, 334] on input "I have read and agree to the website terms and conditions *" at bounding box center [483, 328] width 11 height 11
checkbox input "true"
click at [675, 413] on button "Place order" at bounding box center [684, 396] width 116 height 33
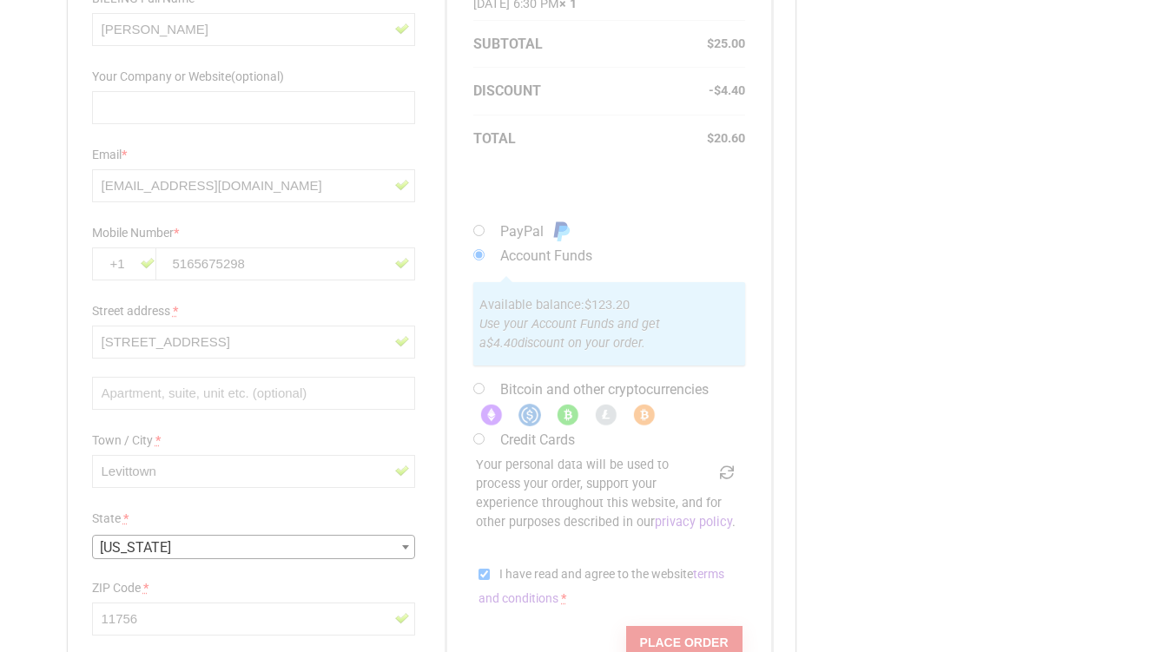
scroll to position [372, 0]
